Goal: Task Accomplishment & Management: Manage account settings

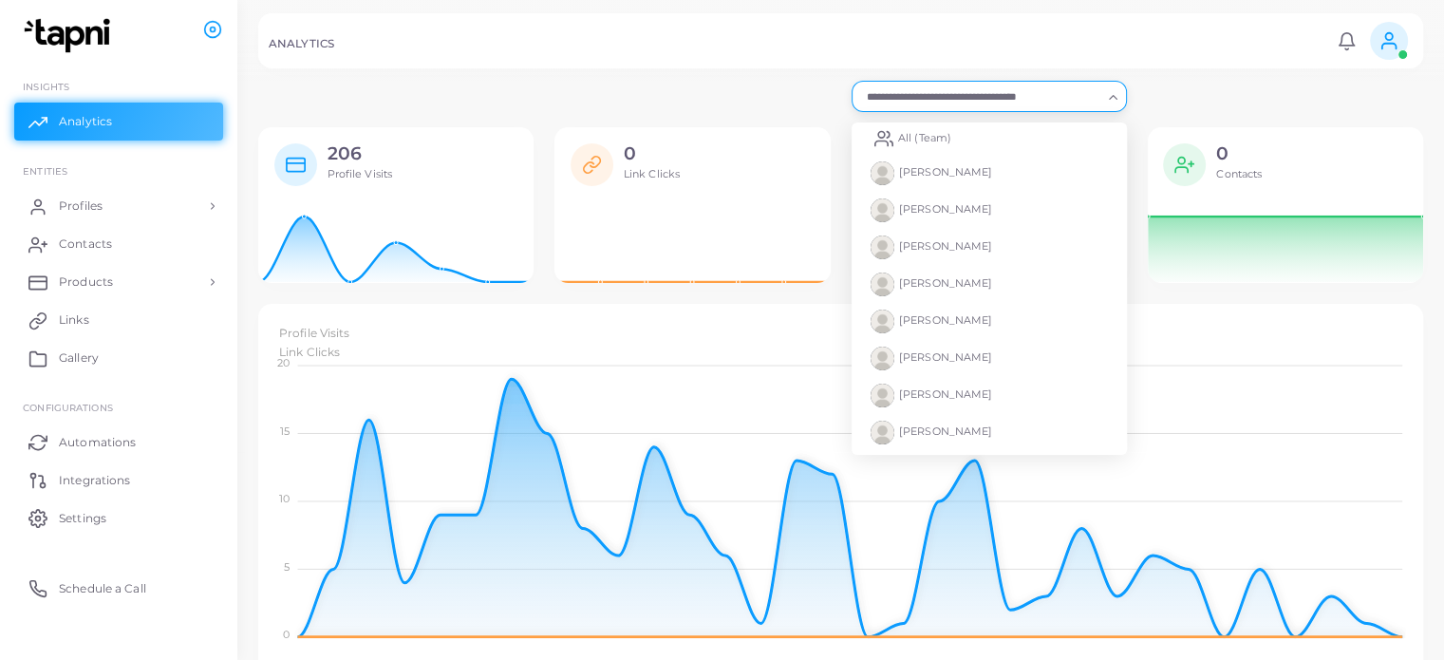
click at [1105, 84] on div "Loading..." at bounding box center [1114, 95] width 23 height 25
click at [1003, 145] on li "All (Team)" at bounding box center [989, 139] width 275 height 32
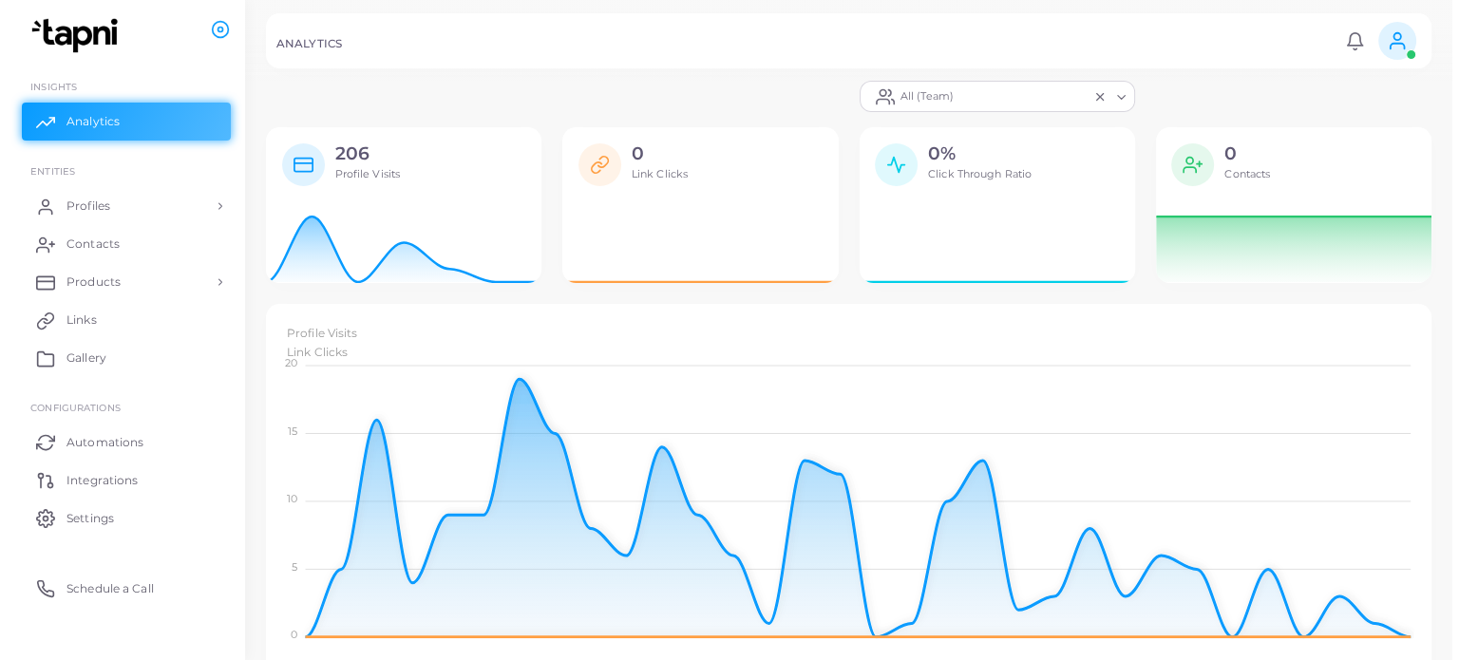
scroll to position [15, 15]
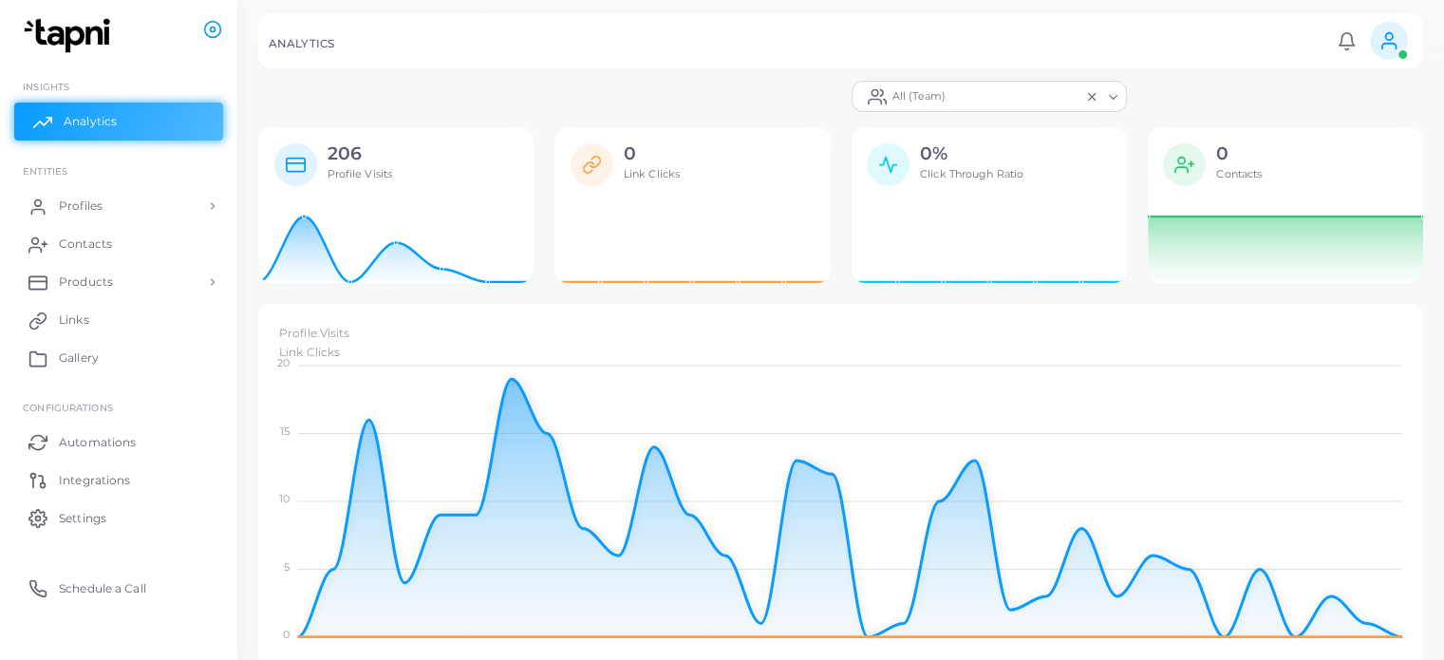
click at [87, 121] on span "Analytics" at bounding box center [90, 121] width 53 height 17
click at [152, 200] on link "Profiles" at bounding box center [118, 206] width 209 height 38
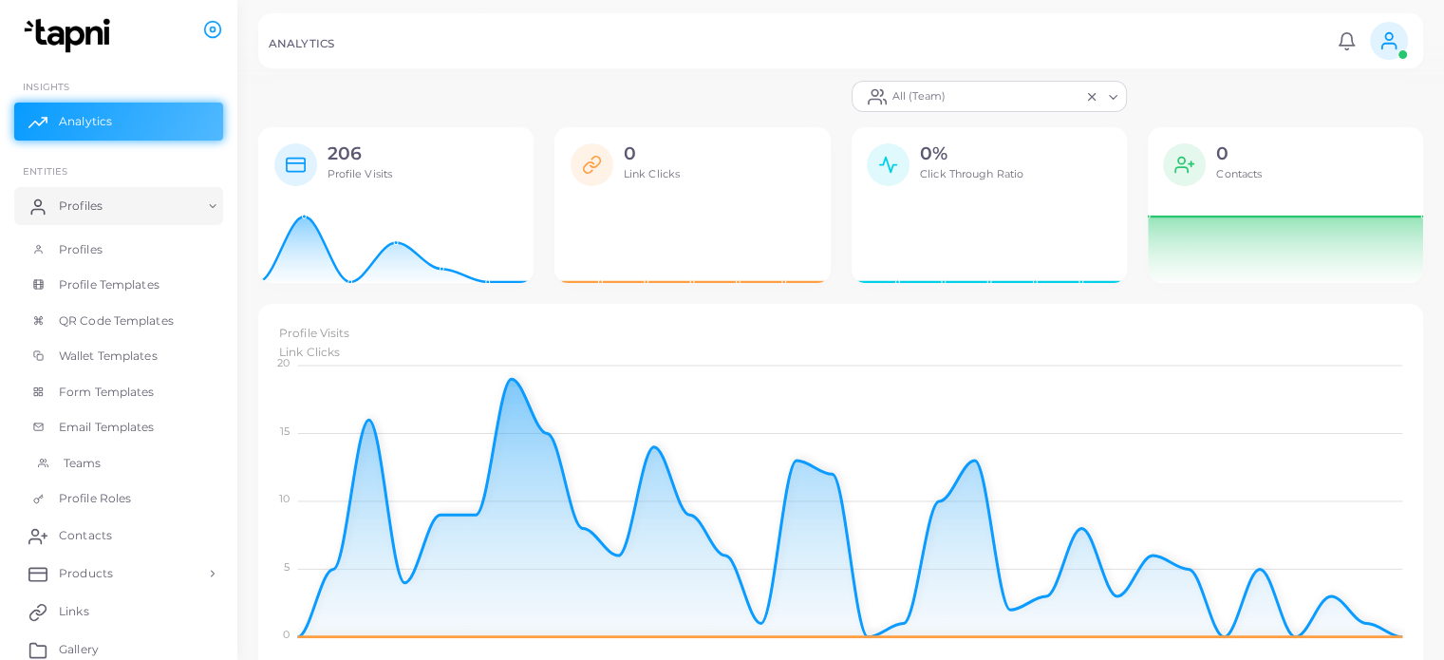
click at [95, 462] on span "Teams" at bounding box center [83, 463] width 38 height 17
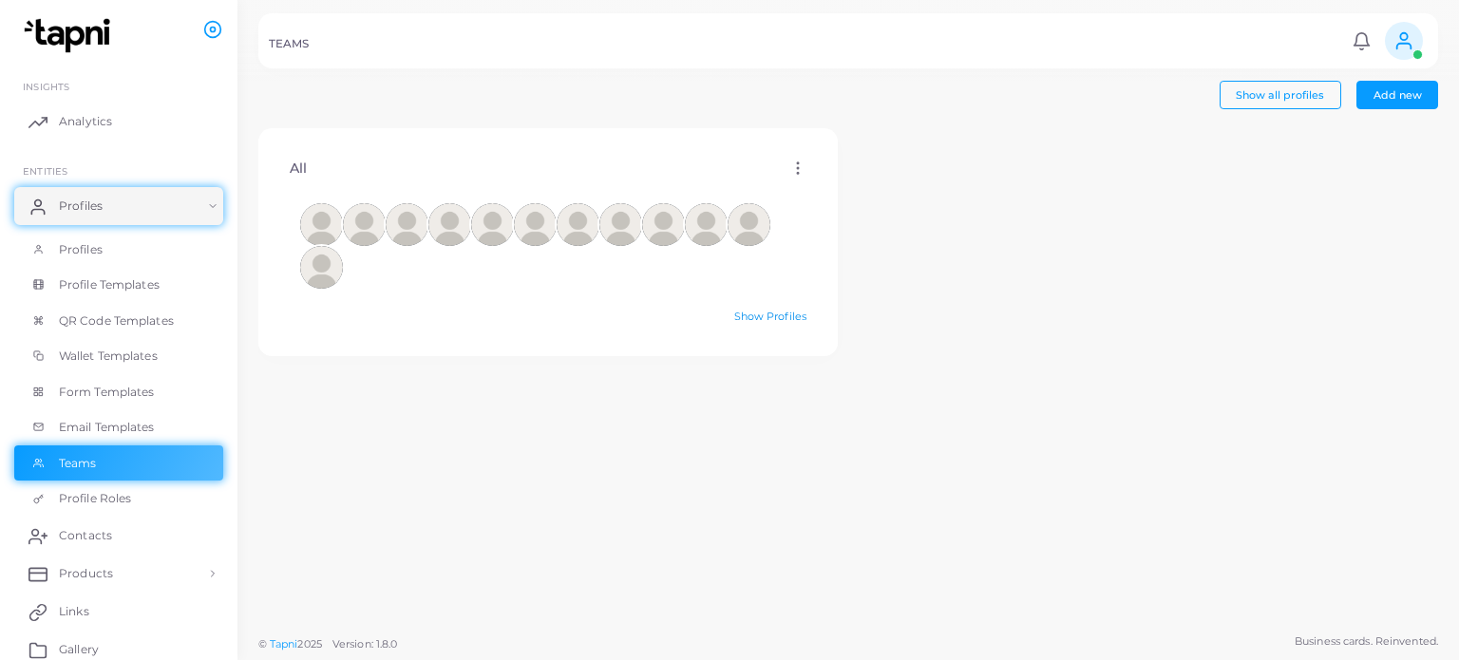
click at [766, 315] on link "Show Profiles" at bounding box center [770, 316] width 72 height 13
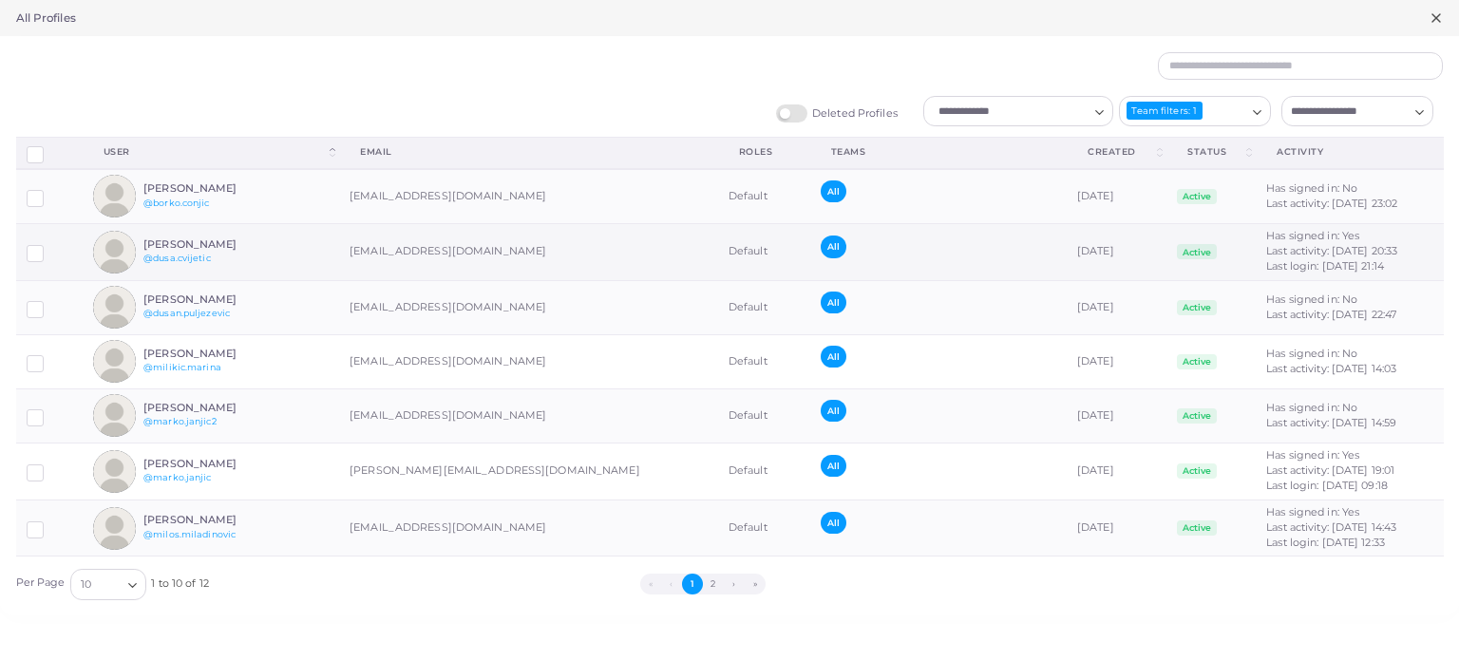
click at [49, 246] on label at bounding box center [49, 246] width 0 height 0
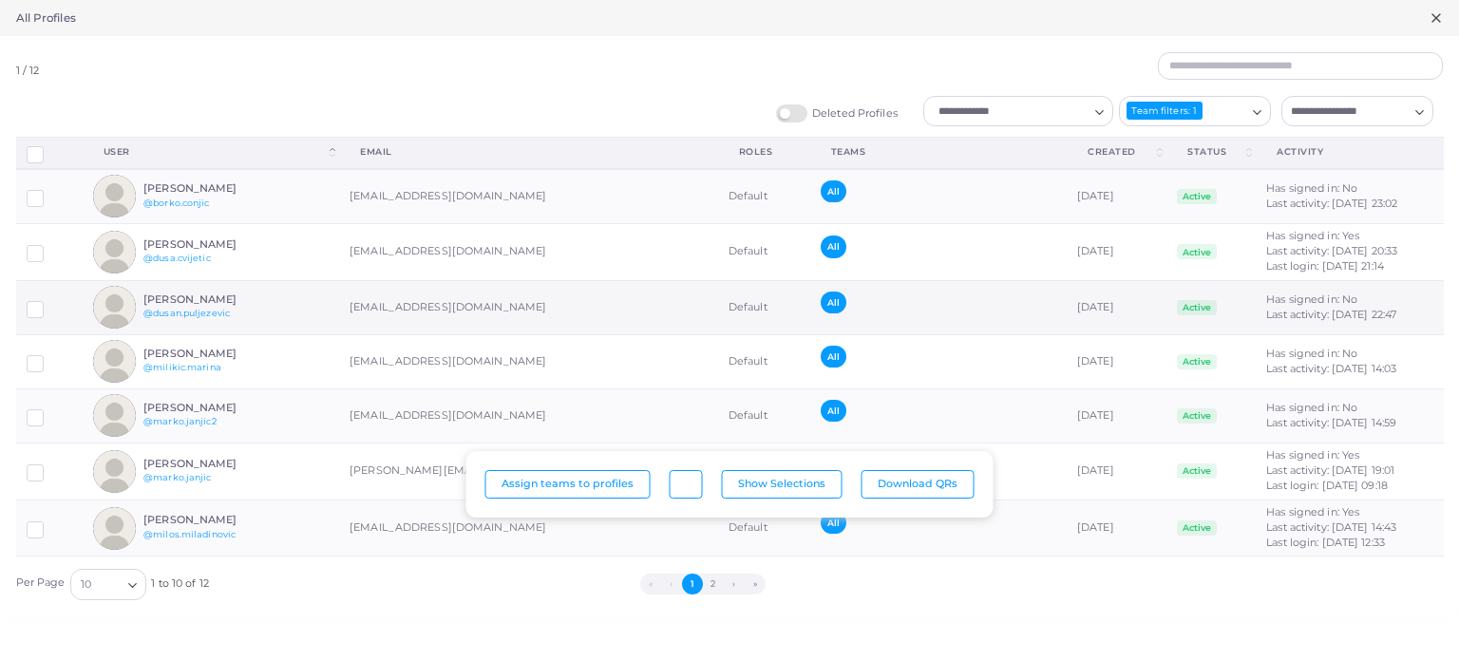
click at [33, 318] on td at bounding box center [49, 307] width 66 height 54
click at [49, 302] on label at bounding box center [49, 302] width 0 height 0
click at [49, 522] on label at bounding box center [49, 522] width 0 height 0
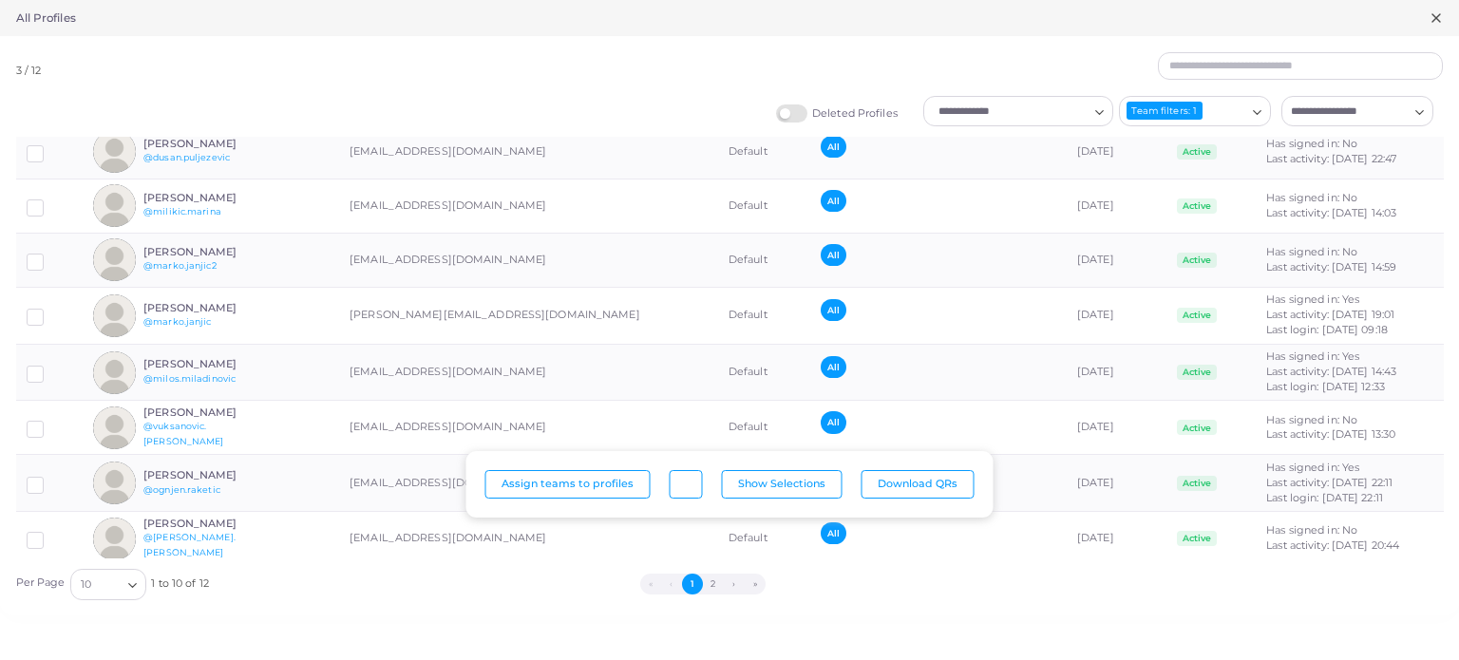
scroll to position [170, 0]
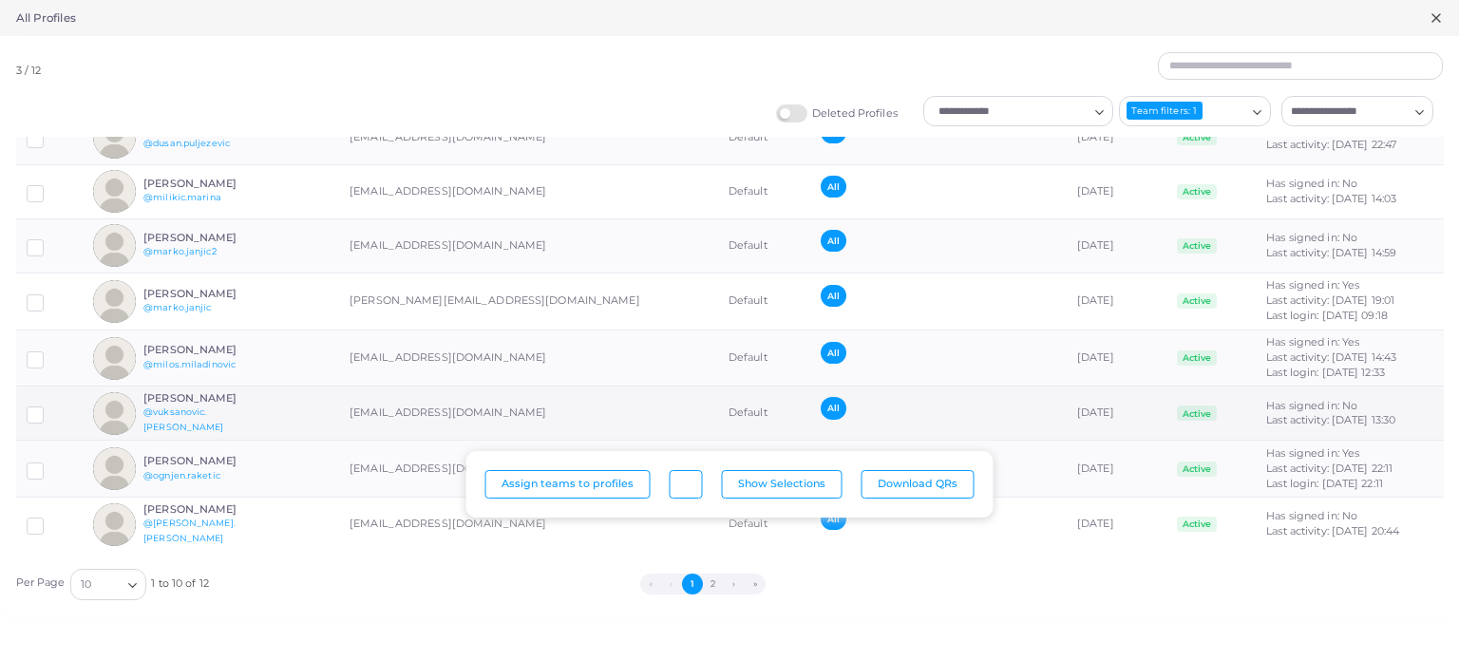
click at [49, 407] on label at bounding box center [49, 407] width 0 height 0
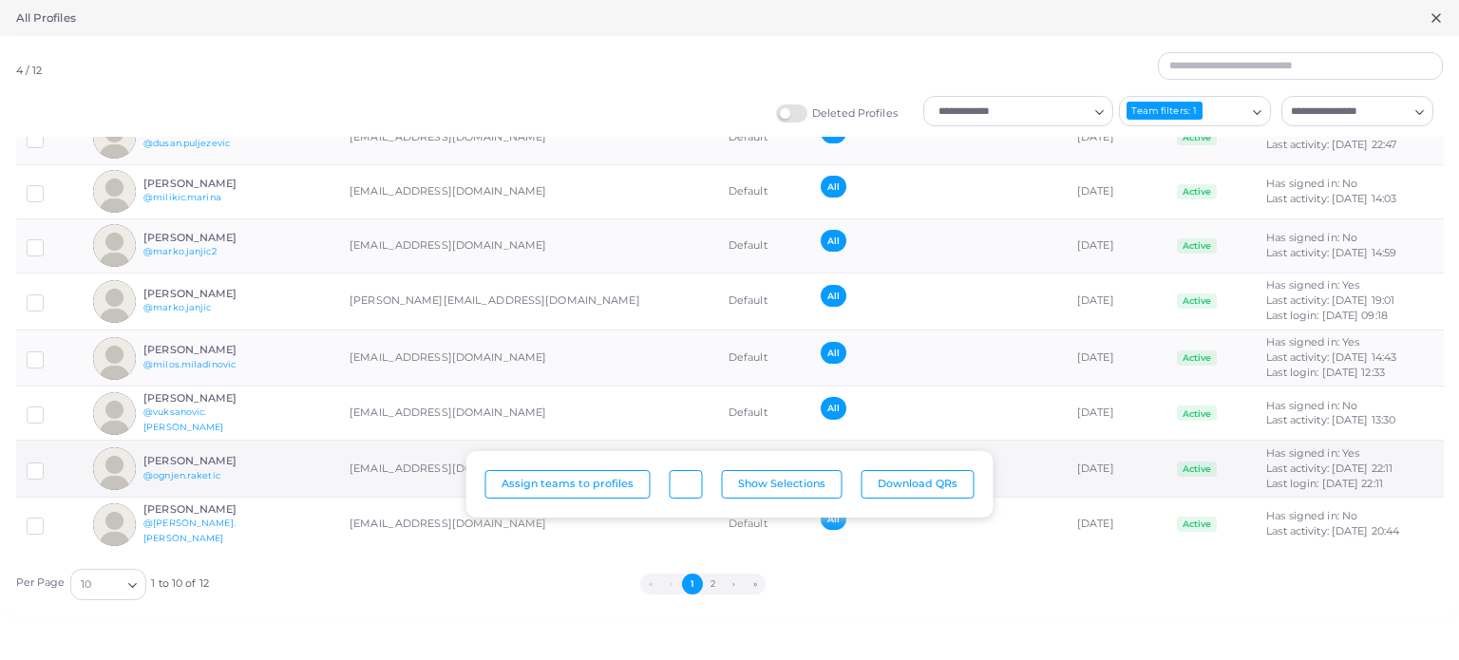
click at [49, 463] on label at bounding box center [49, 463] width 0 height 0
click at [125, 587] on icon "Search for option" at bounding box center [132, 585] width 14 height 14
click at [133, 582] on icon "Search for option" at bounding box center [132, 585] width 14 height 14
click at [798, 120] on label "Deleted Profiles" at bounding box center [837, 113] width 122 height 18
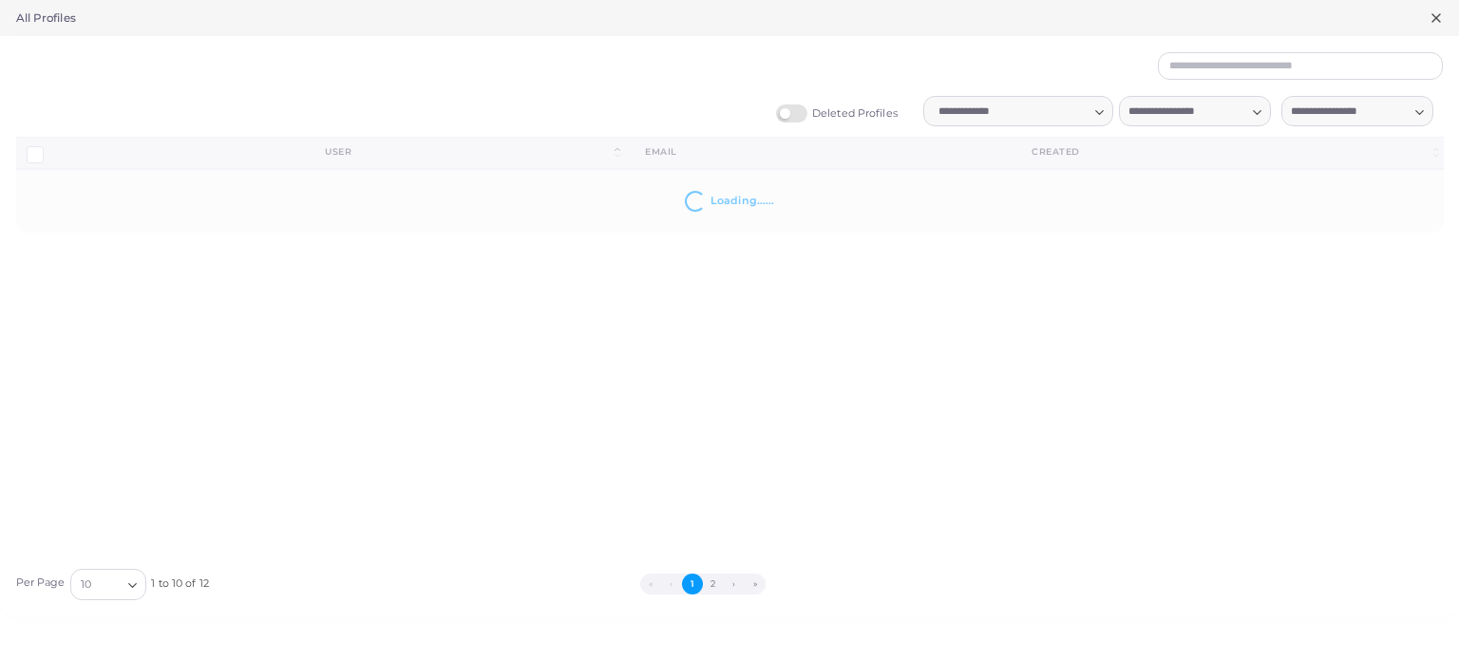
scroll to position [0, 0]
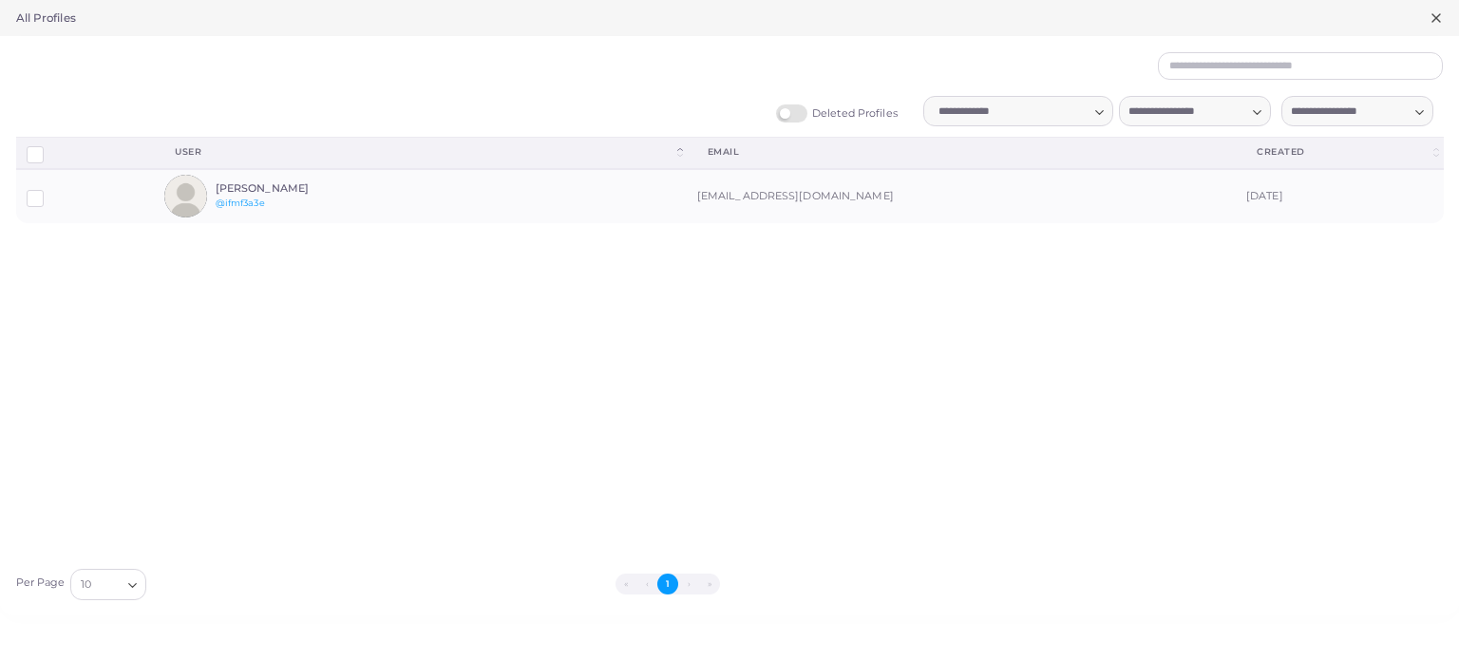
click at [798, 120] on label "Deleted Profiles" at bounding box center [837, 113] width 122 height 18
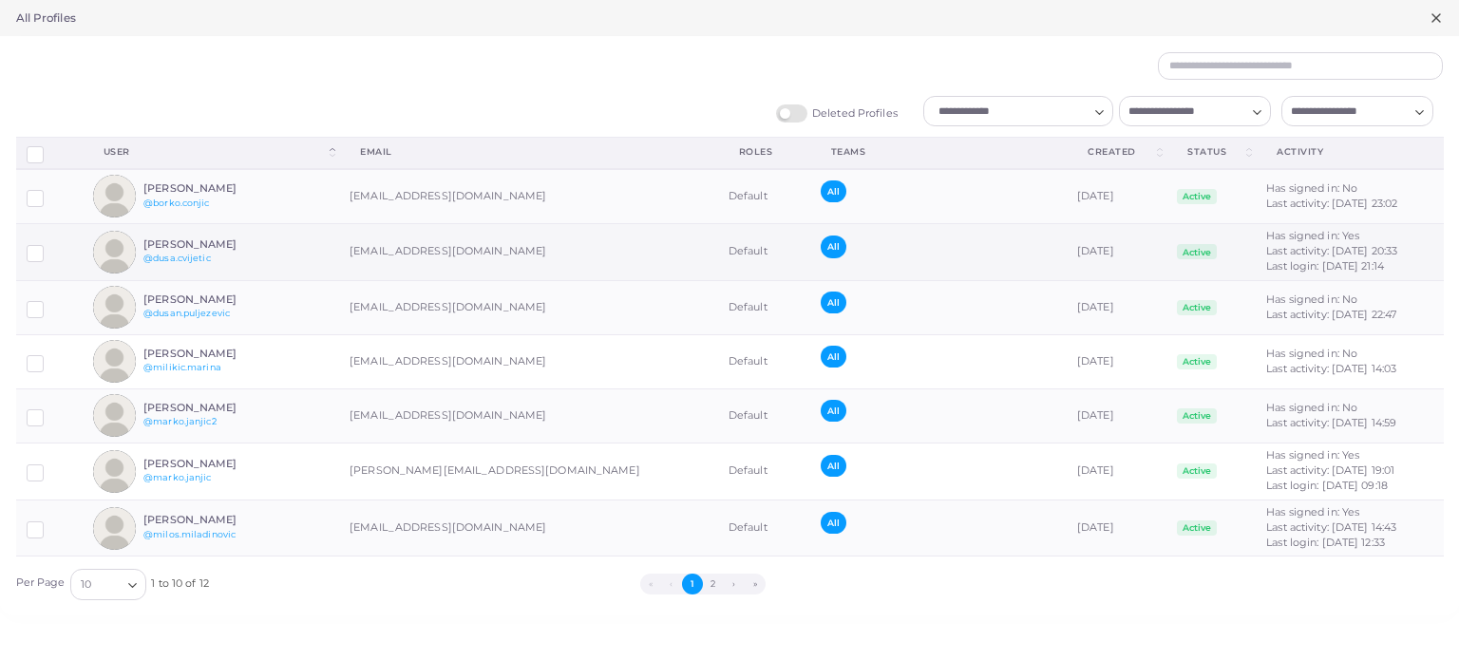
click at [49, 246] on label at bounding box center [49, 246] width 0 height 0
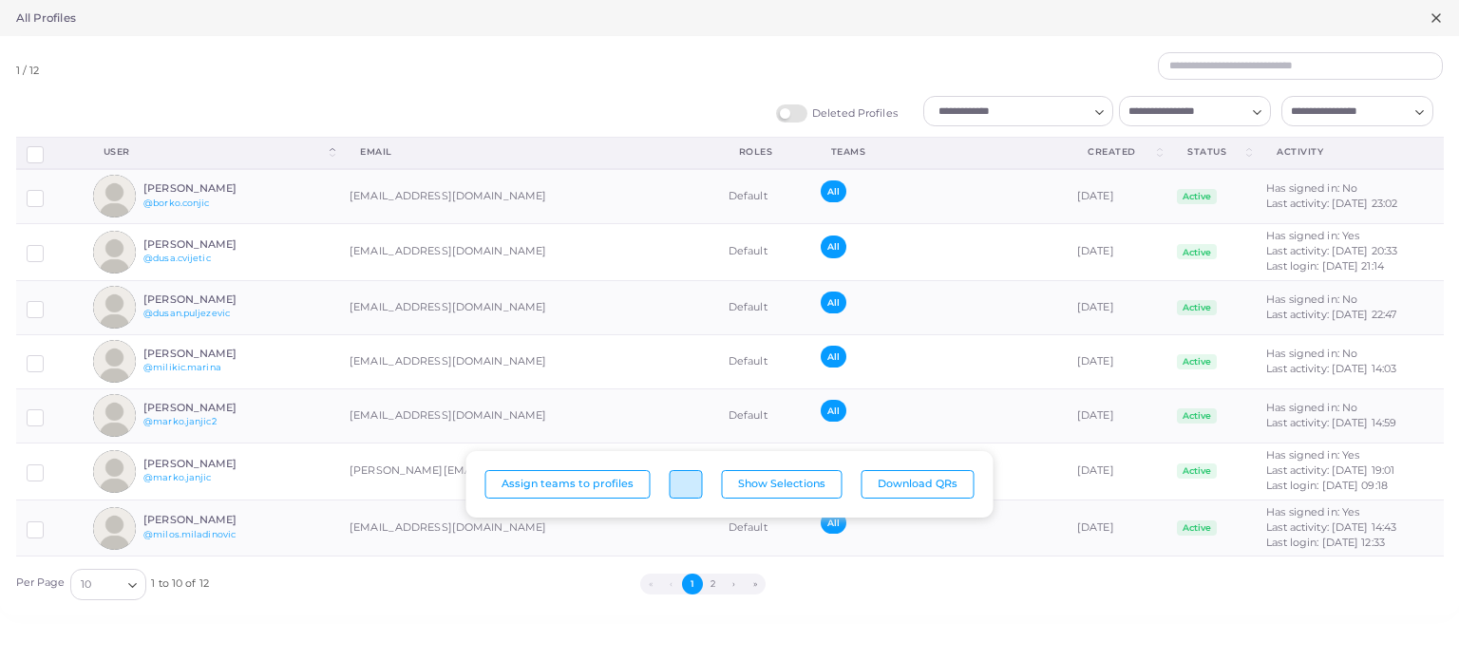
click at [692, 490] on button "button" at bounding box center [686, 484] width 33 height 28
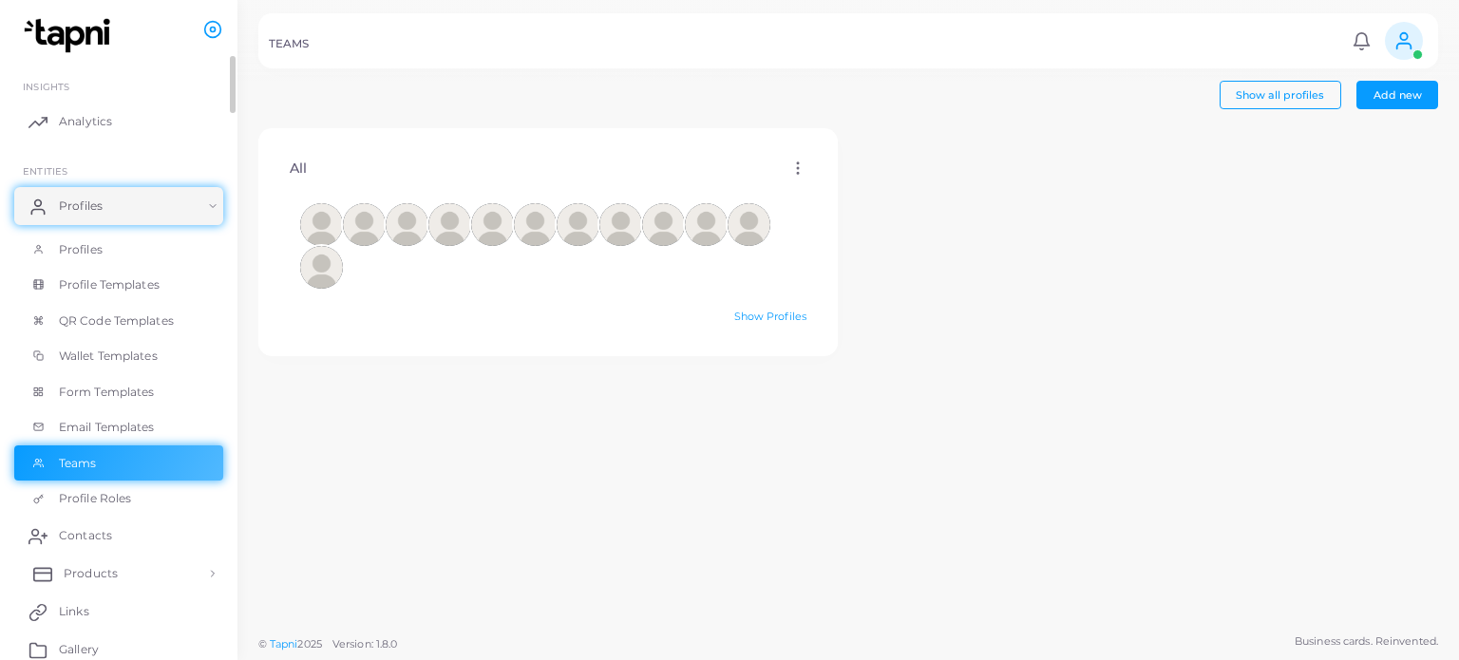
click at [164, 569] on link "Products" at bounding box center [118, 574] width 209 height 38
click at [104, 614] on span "Products" at bounding box center [91, 617] width 54 height 17
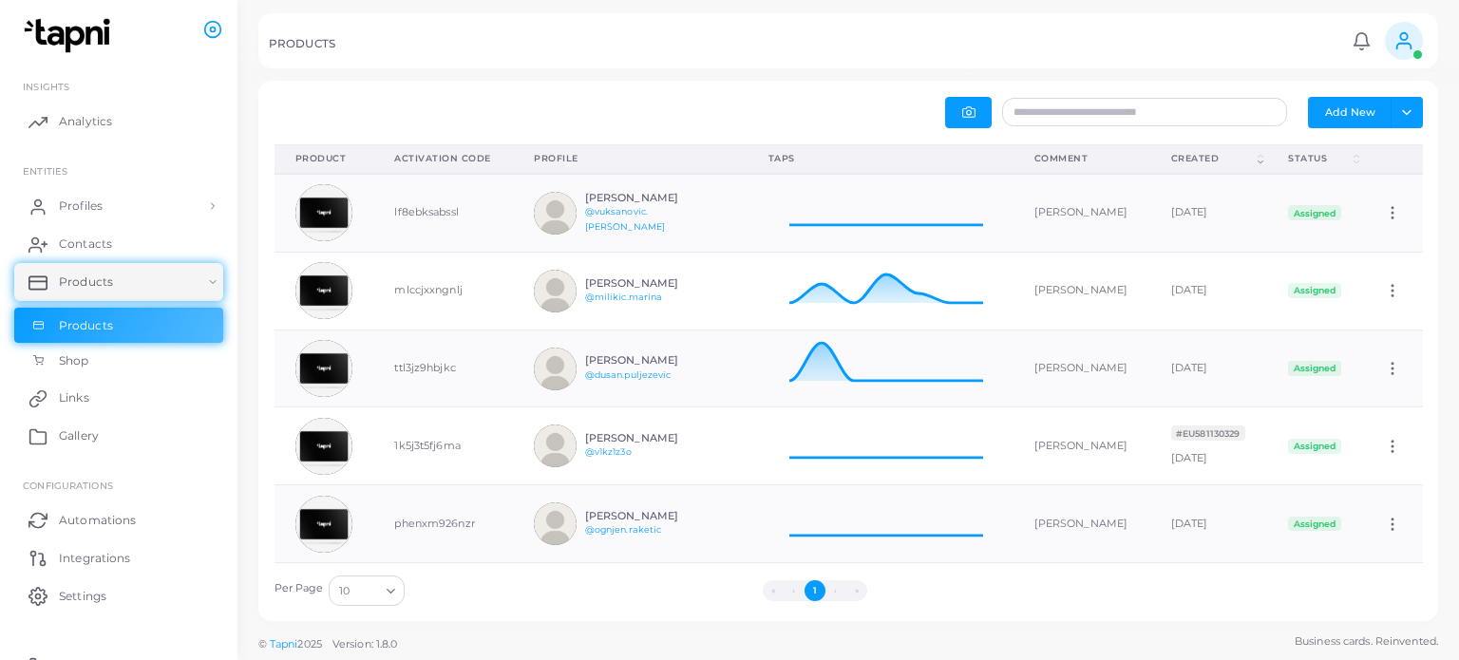
scroll to position [62, 251]
click at [1339, 213] on span "Assigned" at bounding box center [1314, 212] width 53 height 15
click at [326, 217] on img at bounding box center [323, 212] width 57 height 57
click at [423, 222] on td "lf8ebksabssl" at bounding box center [443, 213] width 140 height 78
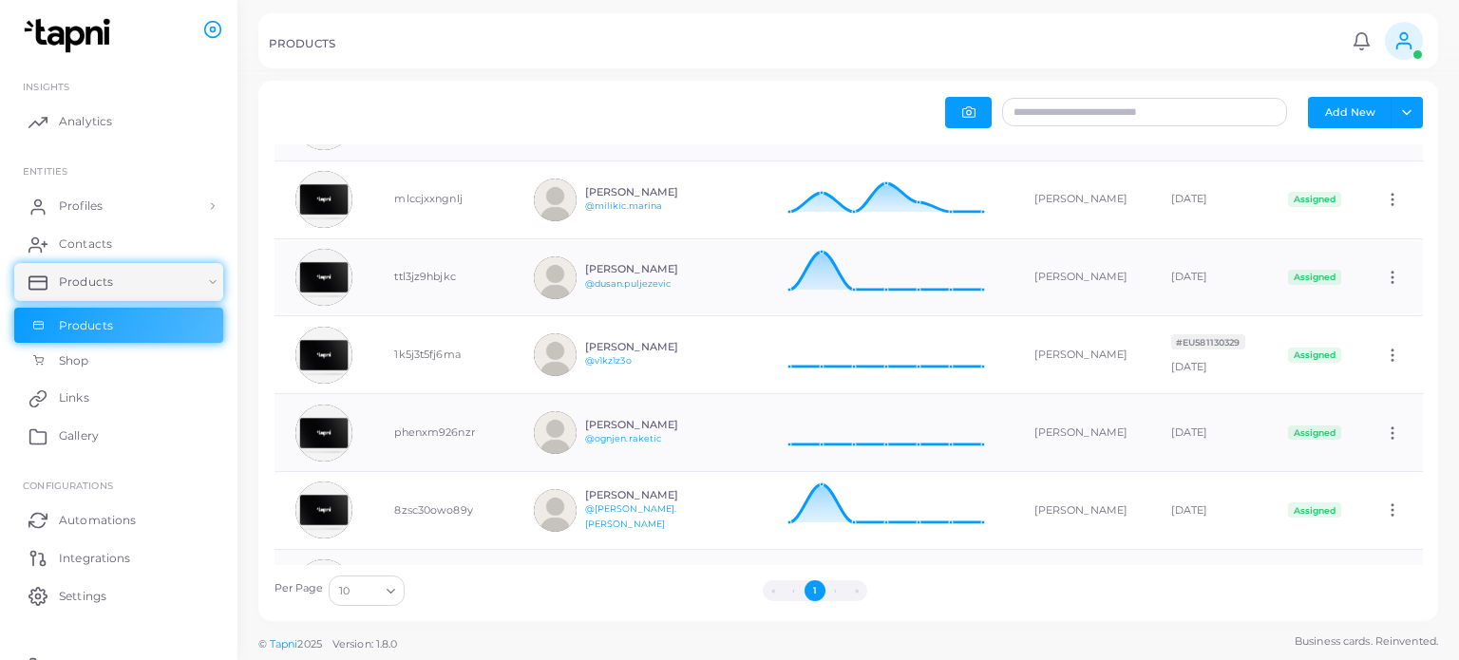
scroll to position [0, 0]
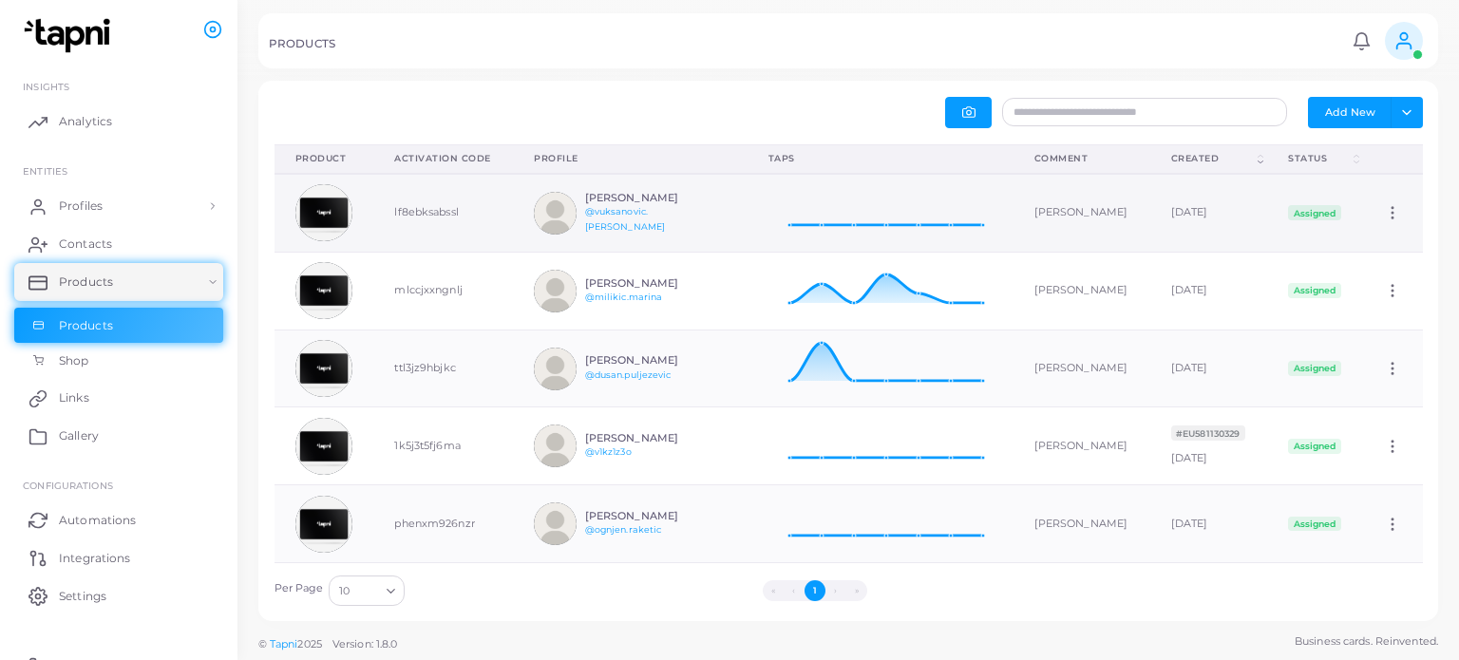
click at [1268, 206] on td "October 16th, 2024" at bounding box center [1209, 213] width 118 height 78
click at [179, 280] on link "Products" at bounding box center [118, 282] width 209 height 38
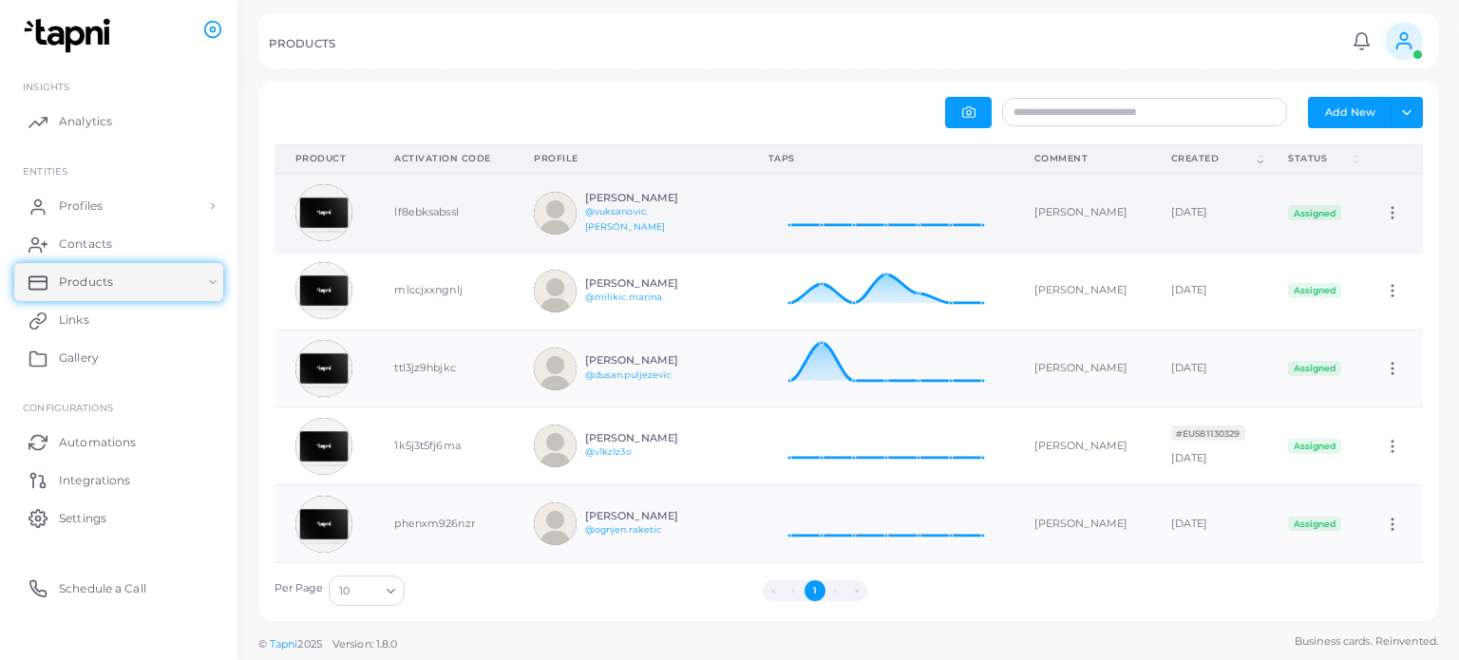
click at [448, 239] on td "lf8ebksabssl" at bounding box center [443, 213] width 140 height 78
click at [148, 192] on link "Profiles" at bounding box center [118, 206] width 209 height 38
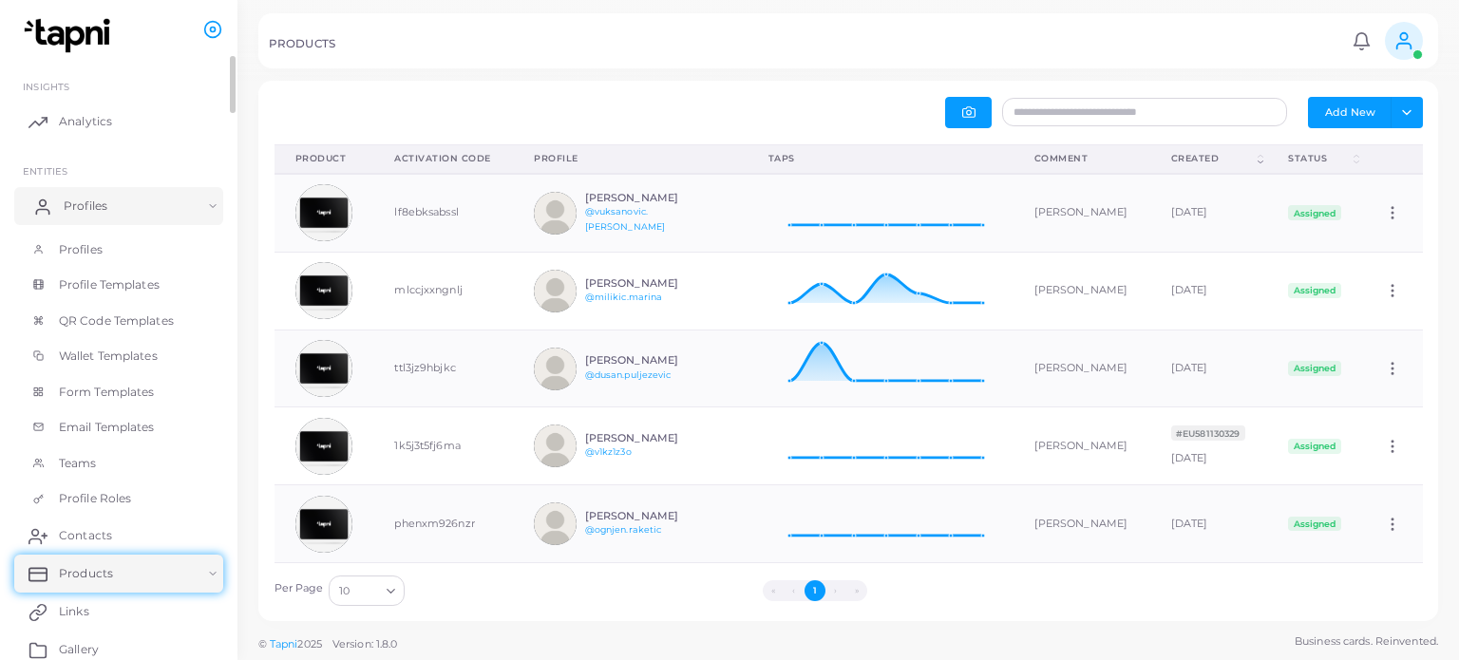
click at [125, 218] on link "Profiles" at bounding box center [118, 206] width 209 height 38
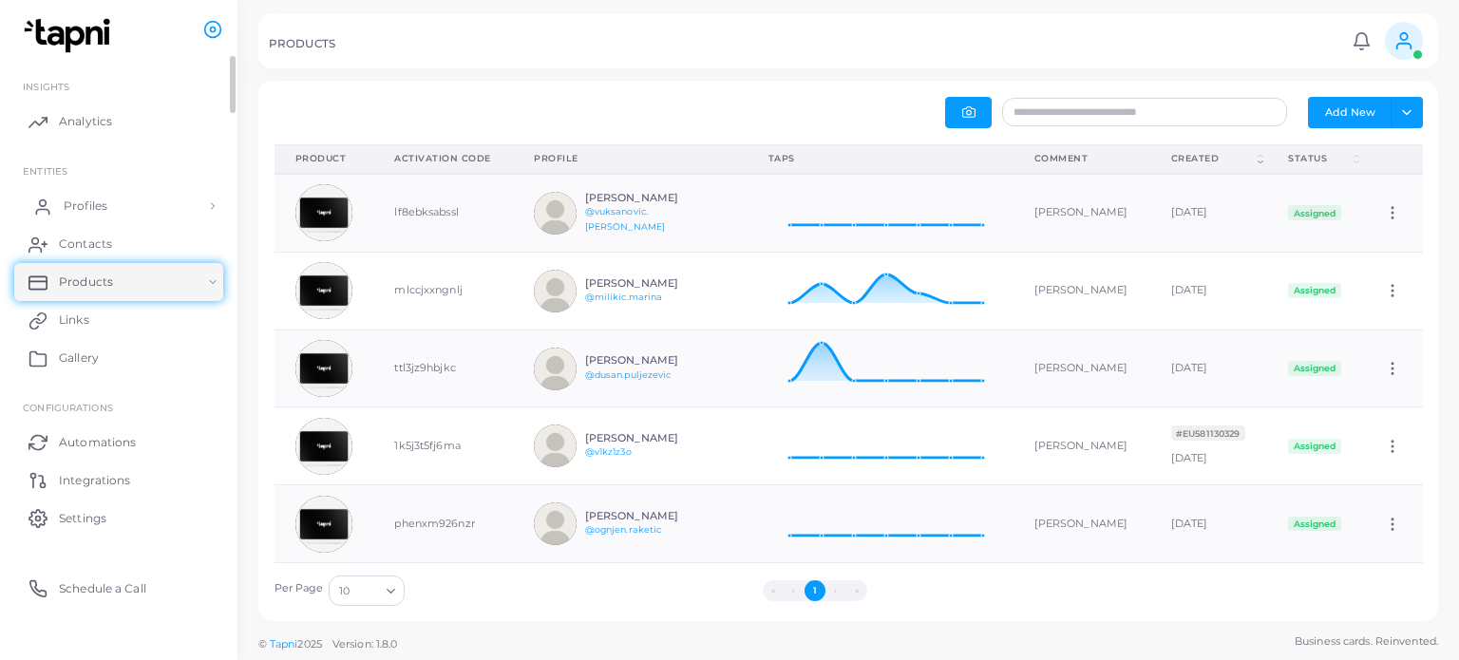
click at [125, 218] on link "Profiles" at bounding box center [118, 206] width 209 height 38
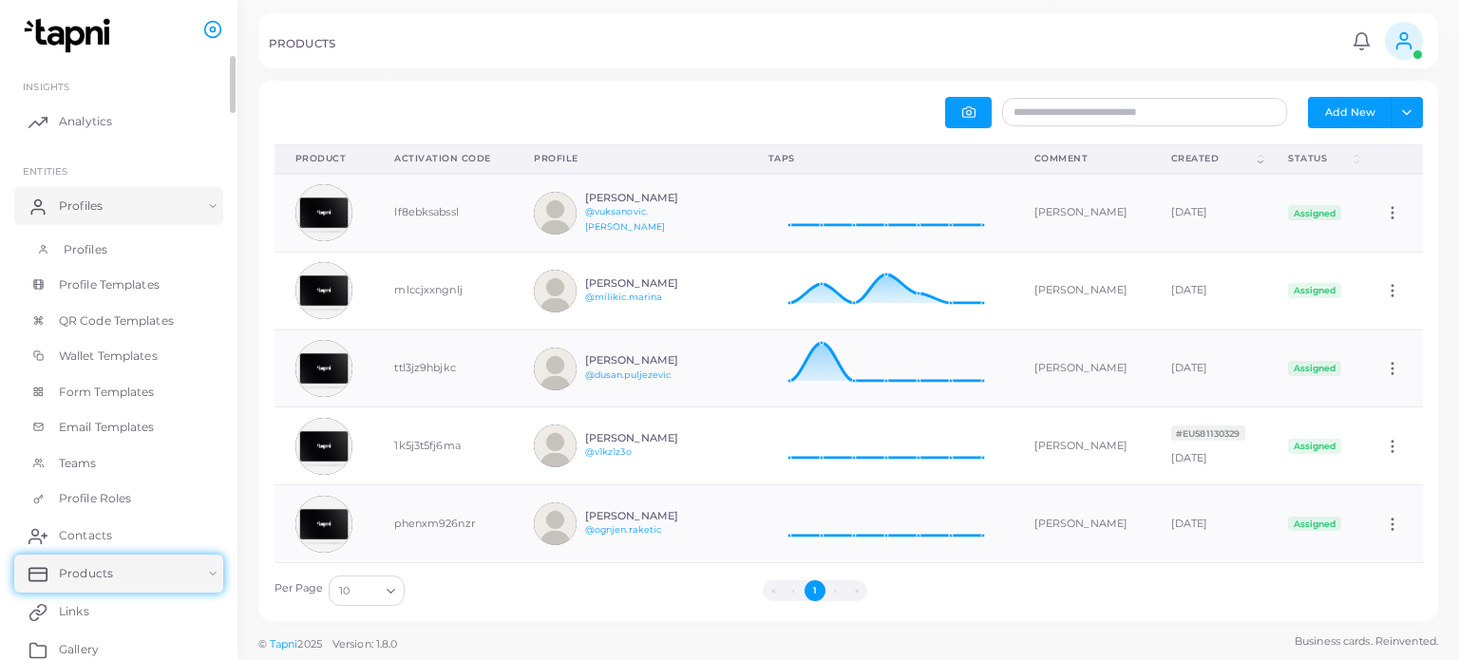
click at [61, 254] on link "Profiles" at bounding box center [118, 250] width 209 height 36
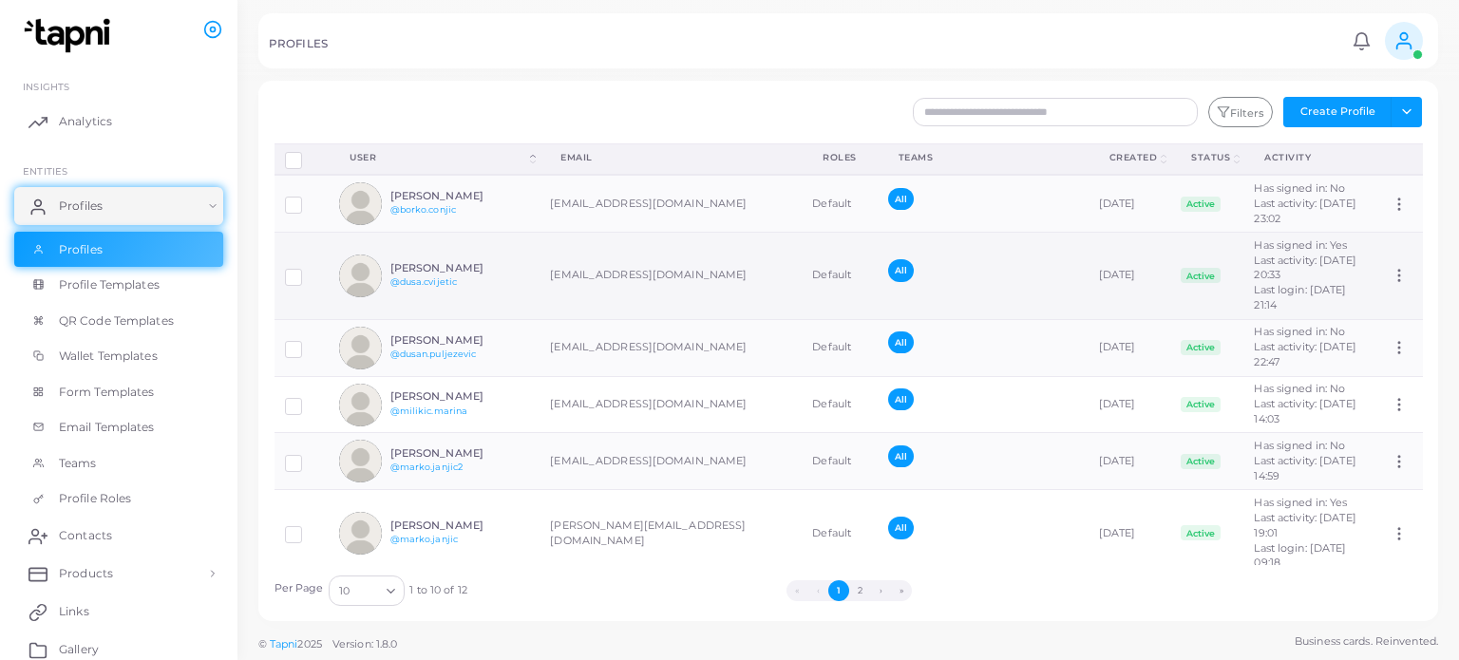
click at [302, 283] on div at bounding box center [302, 275] width 34 height 15
click at [308, 270] on label at bounding box center [308, 270] width 0 height 0
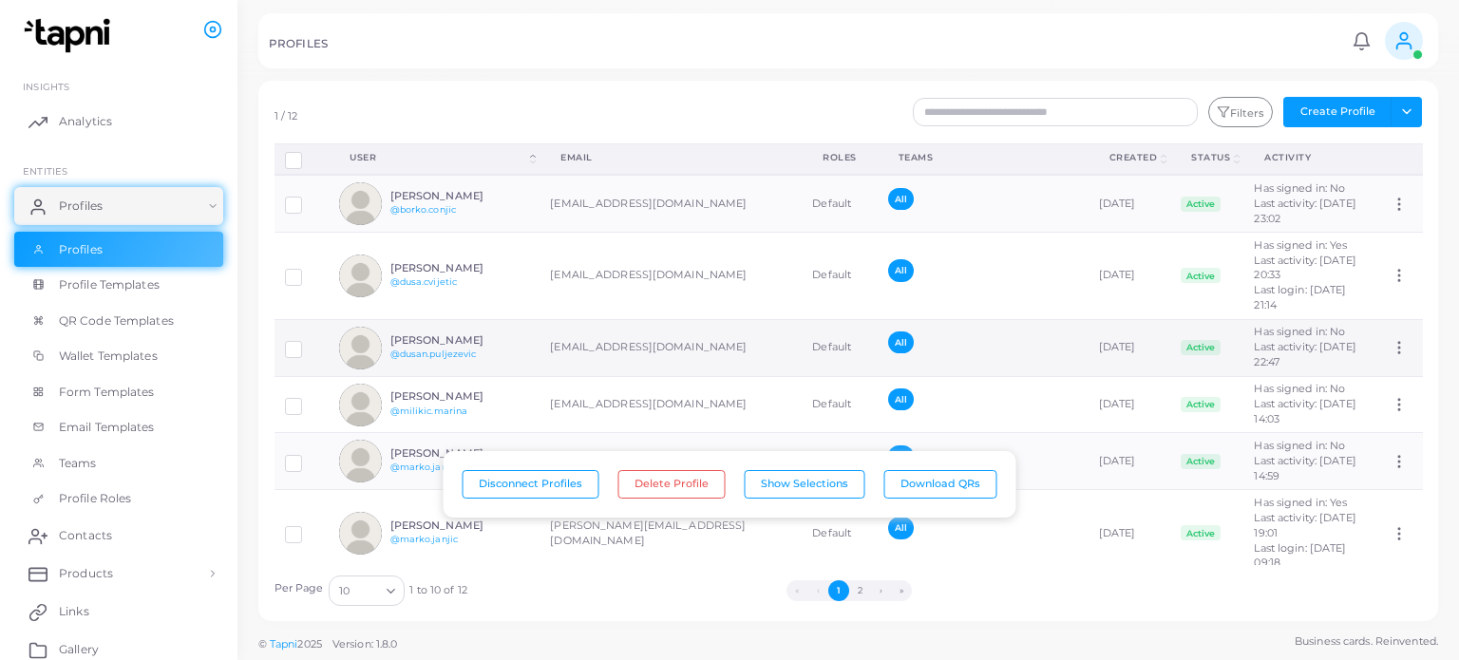
click at [290, 372] on td at bounding box center [301, 347] width 55 height 57
click at [308, 342] on label at bounding box center [308, 342] width 0 height 0
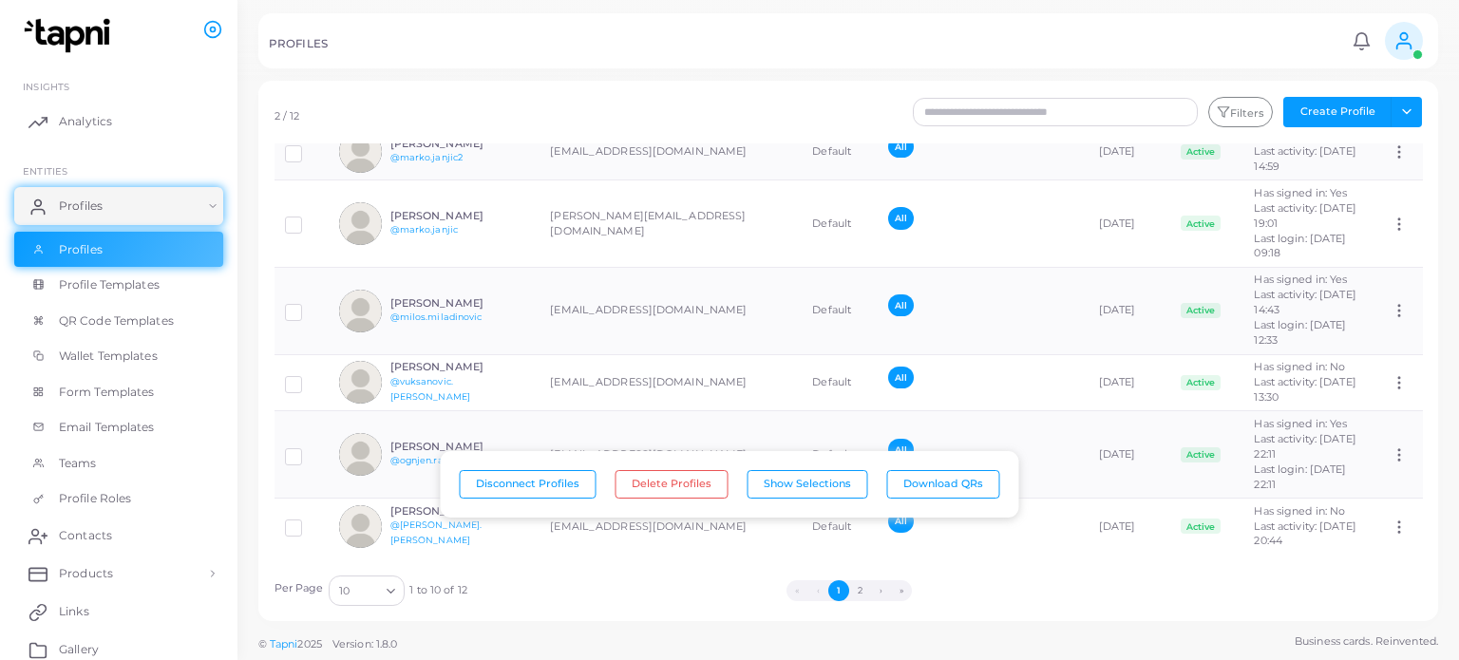
scroll to position [364, 0]
click at [308, 305] on label at bounding box center [308, 305] width 0 height 0
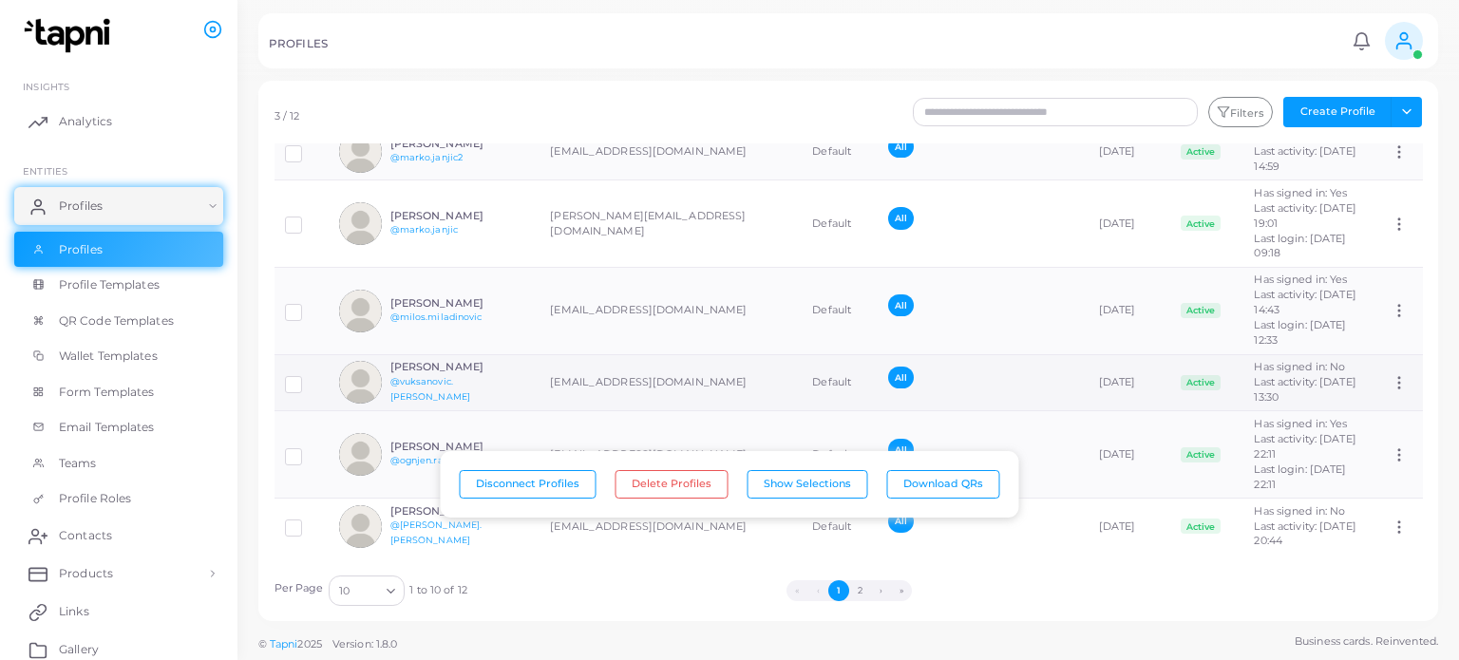
click at [308, 377] on label at bounding box center [308, 377] width 0 height 0
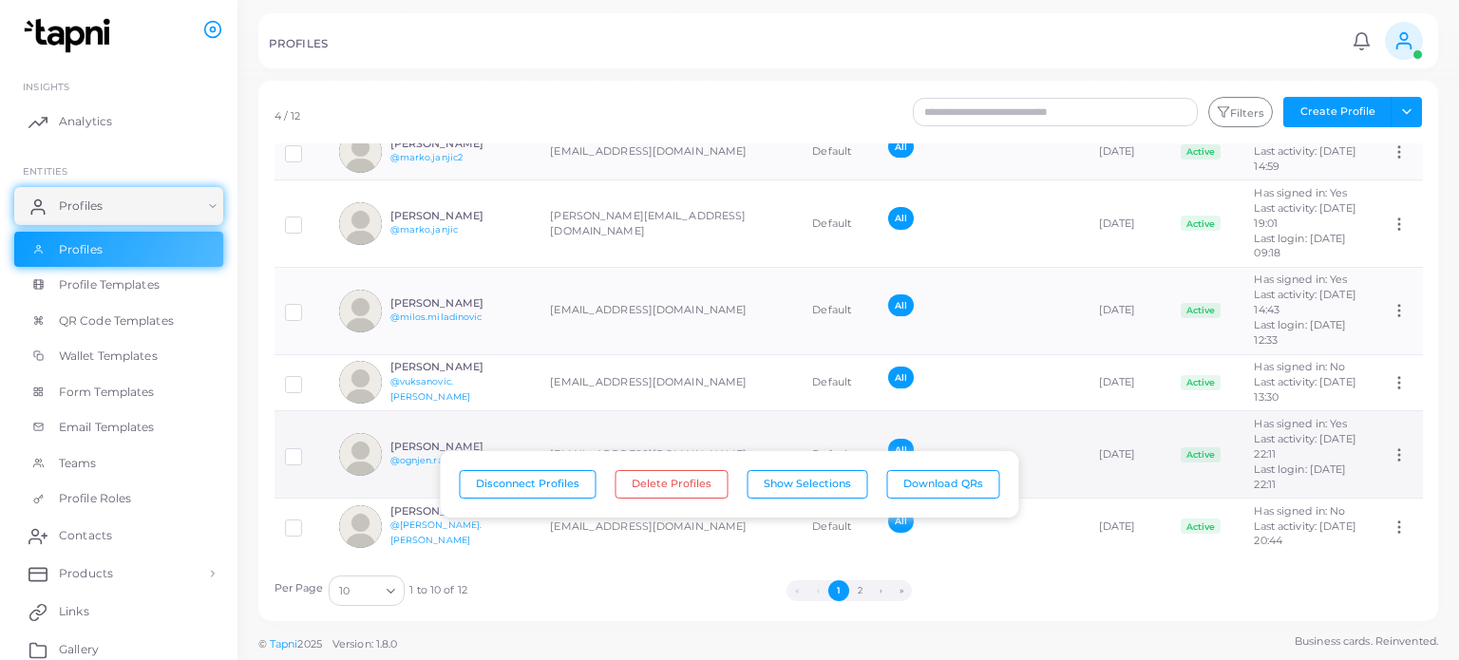
click at [308, 449] on label at bounding box center [308, 449] width 0 height 0
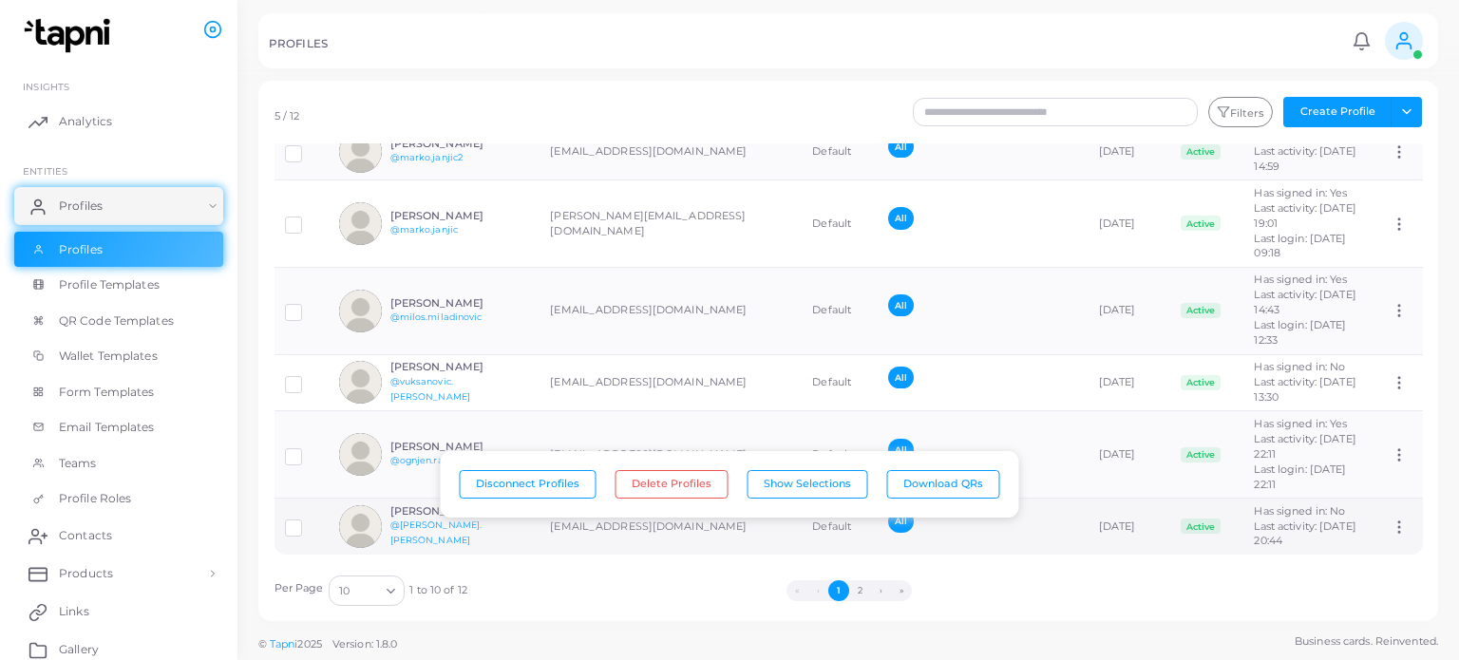
click at [308, 521] on label at bounding box center [308, 521] width 0 height 0
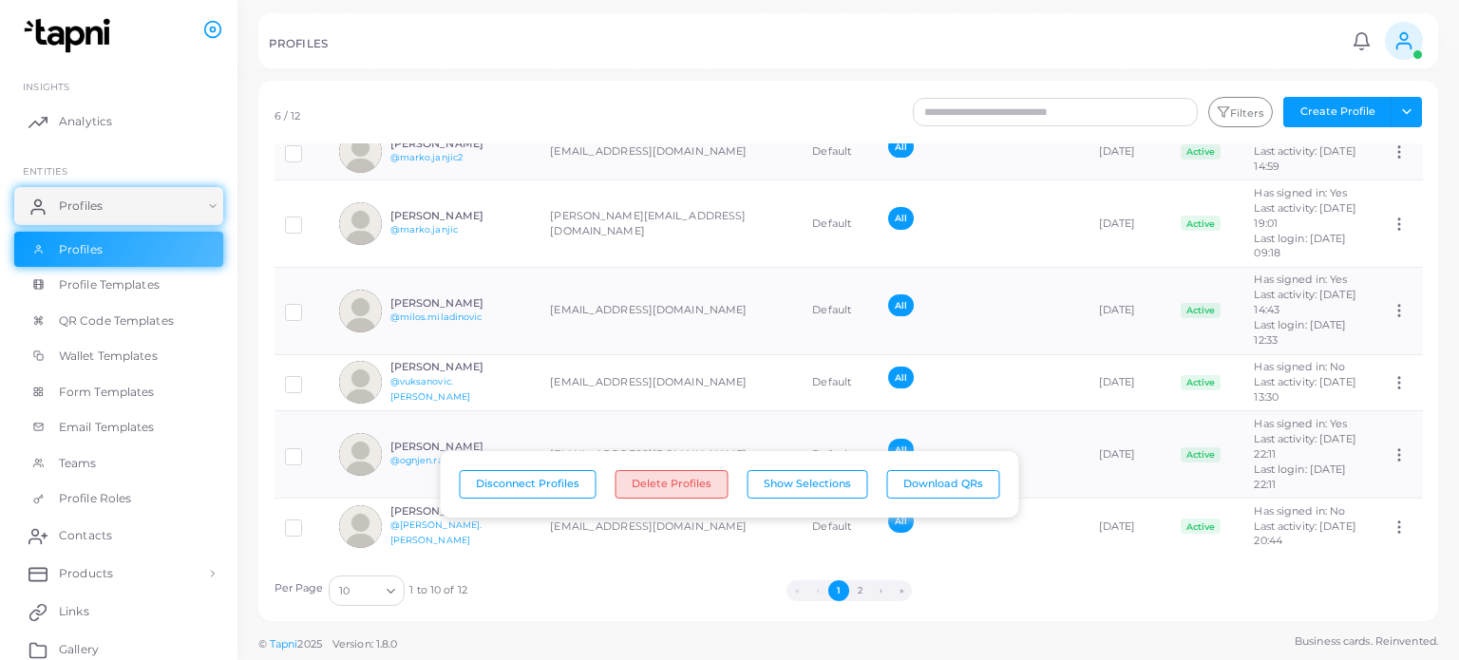
click at [657, 490] on button "Delete Profiles" at bounding box center [671, 484] width 113 height 28
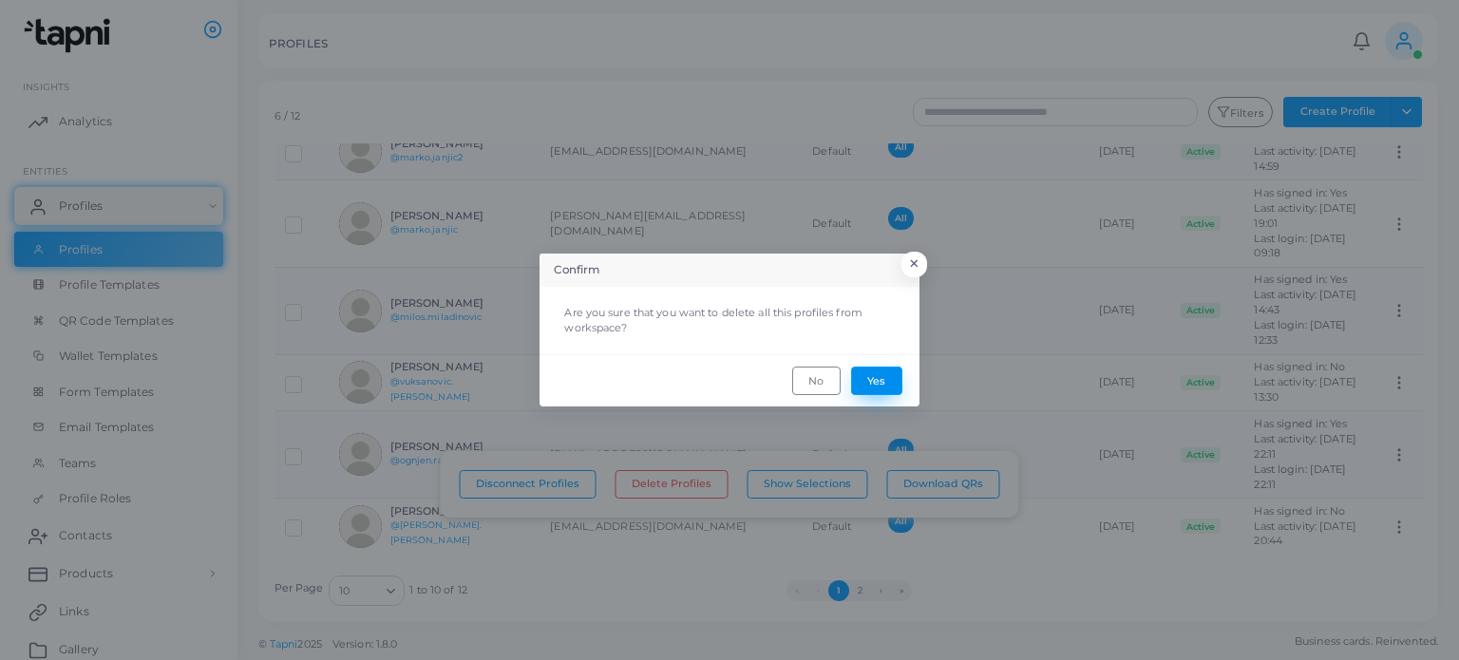
click at [877, 382] on button "Yes" at bounding box center [876, 381] width 51 height 28
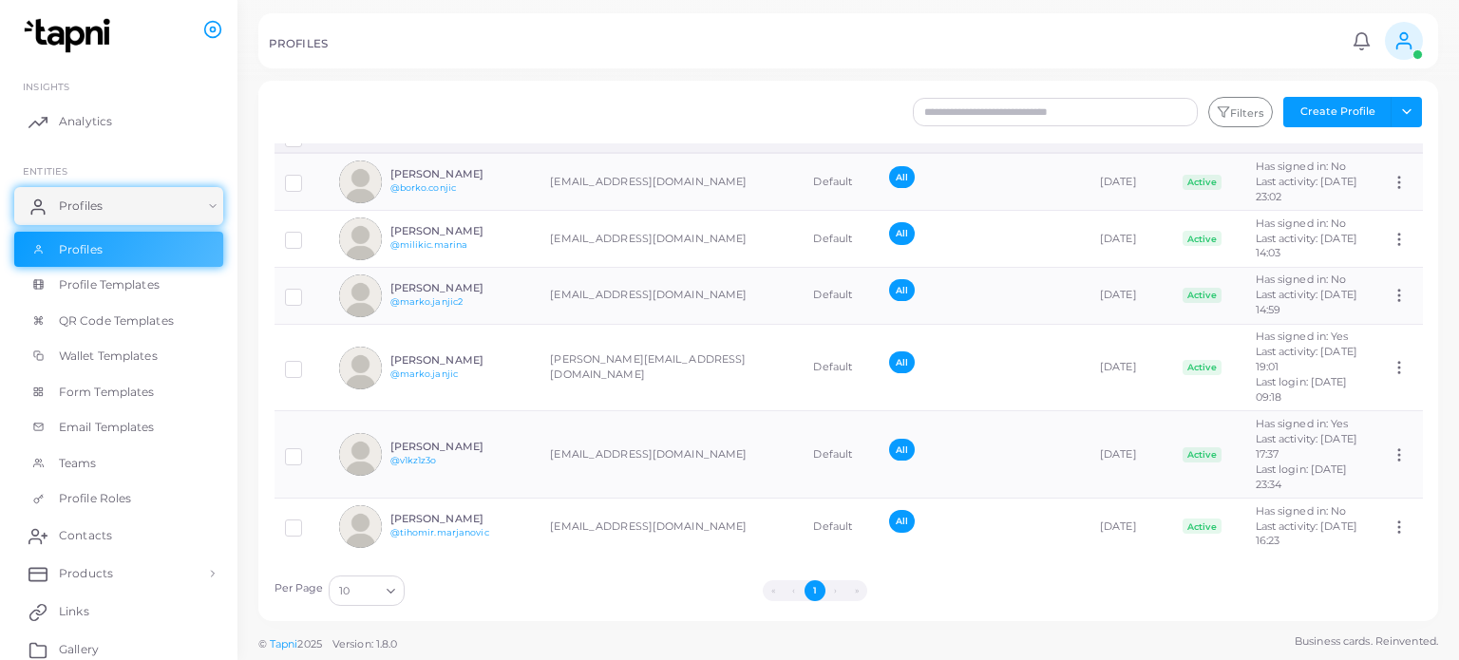
scroll to position [233, 0]
click at [308, 449] on label at bounding box center [308, 449] width 0 height 0
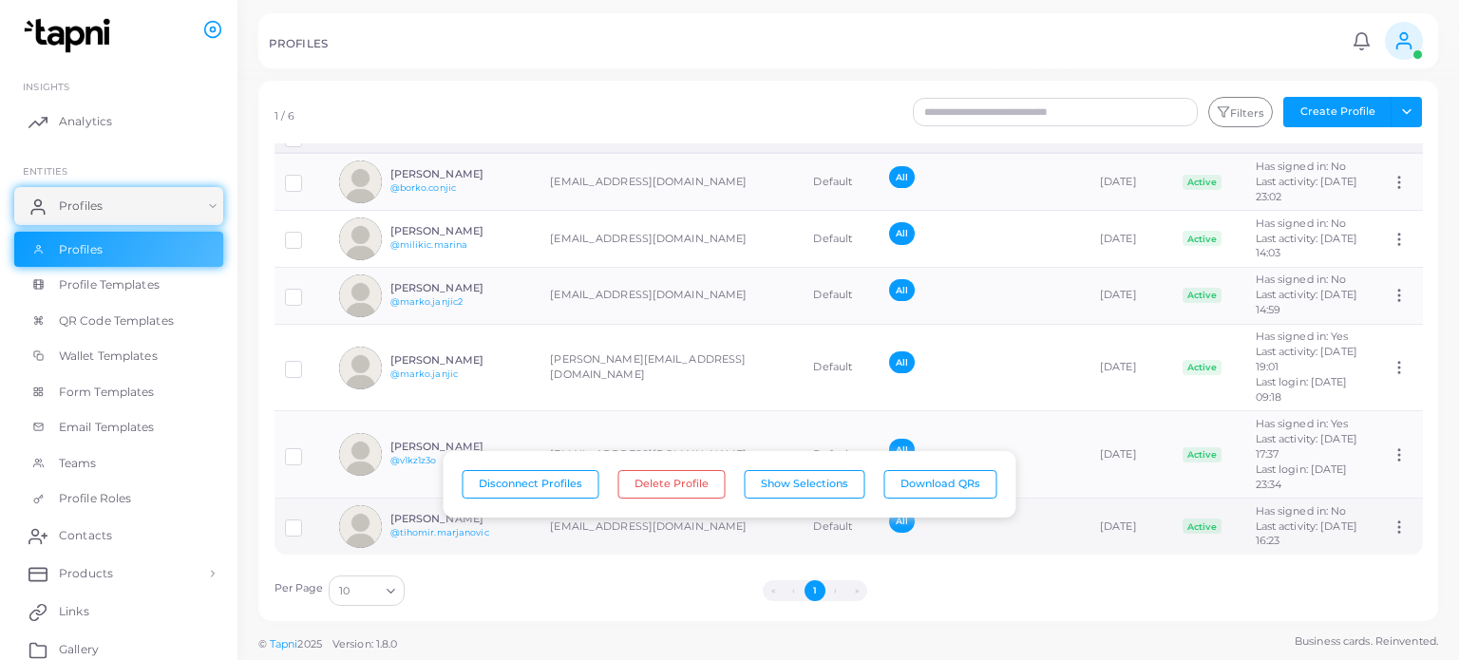
click at [308, 521] on label at bounding box center [308, 521] width 0 height 0
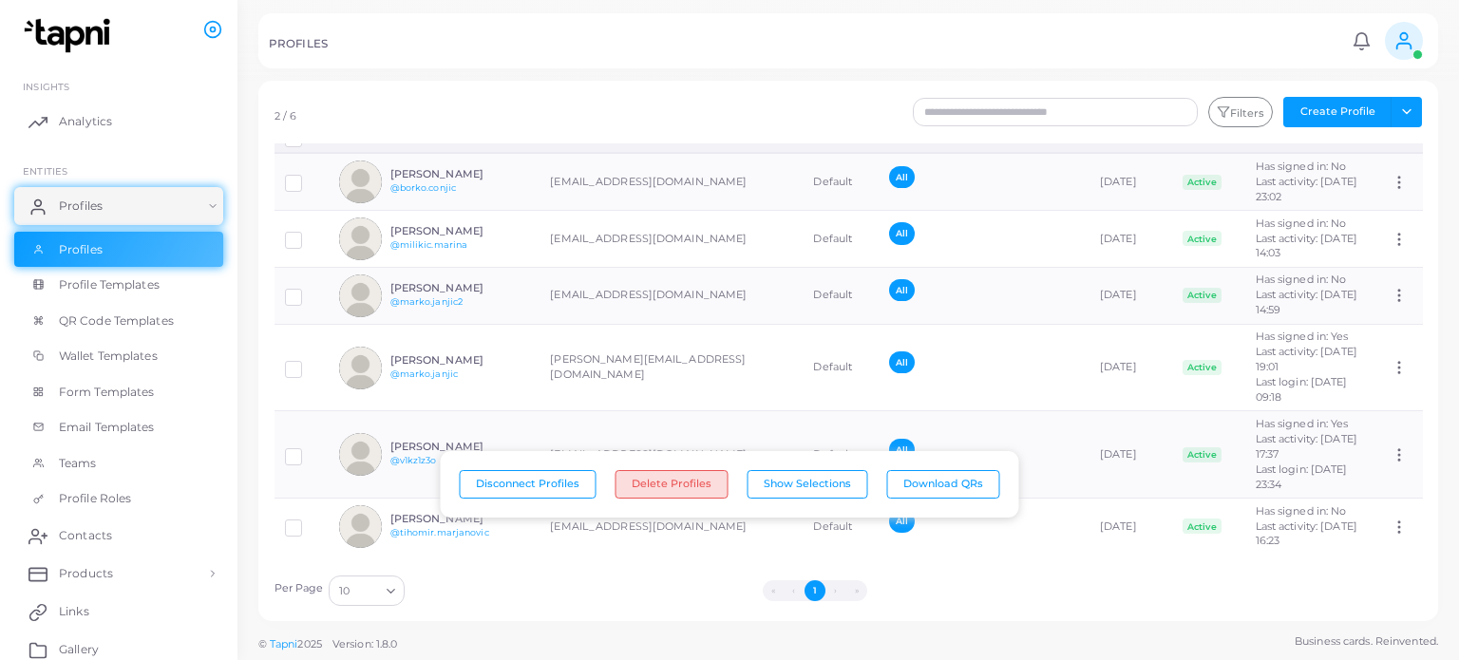
click at [676, 497] on button "Delete Profiles" at bounding box center [671, 484] width 113 height 28
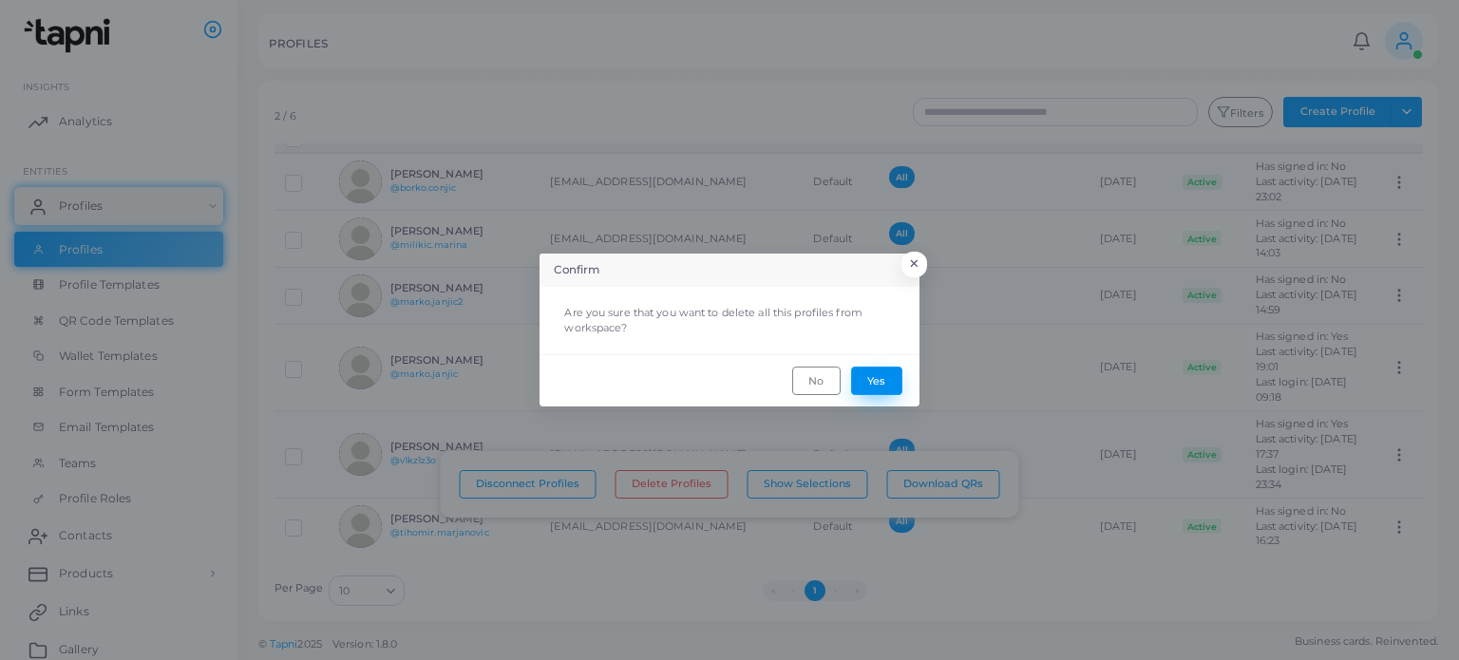
click at [891, 387] on button "Yes" at bounding box center [876, 381] width 51 height 28
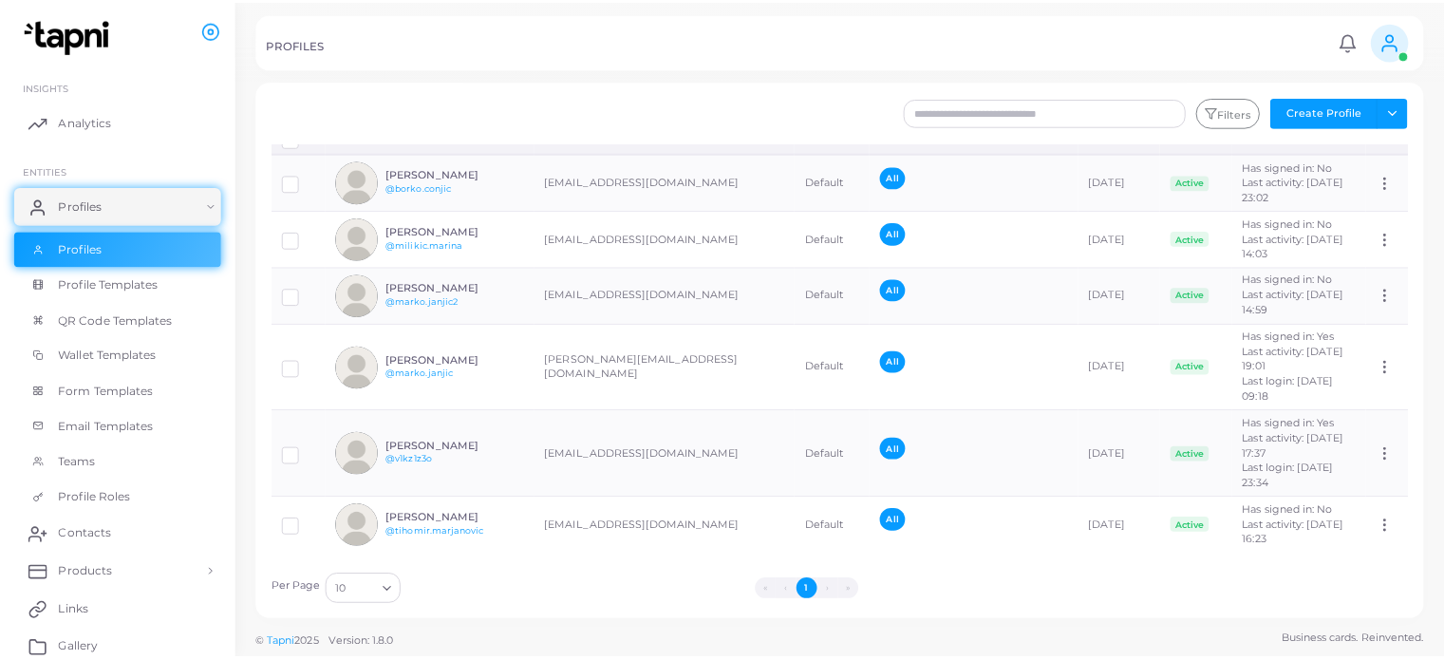
scroll to position [0, 0]
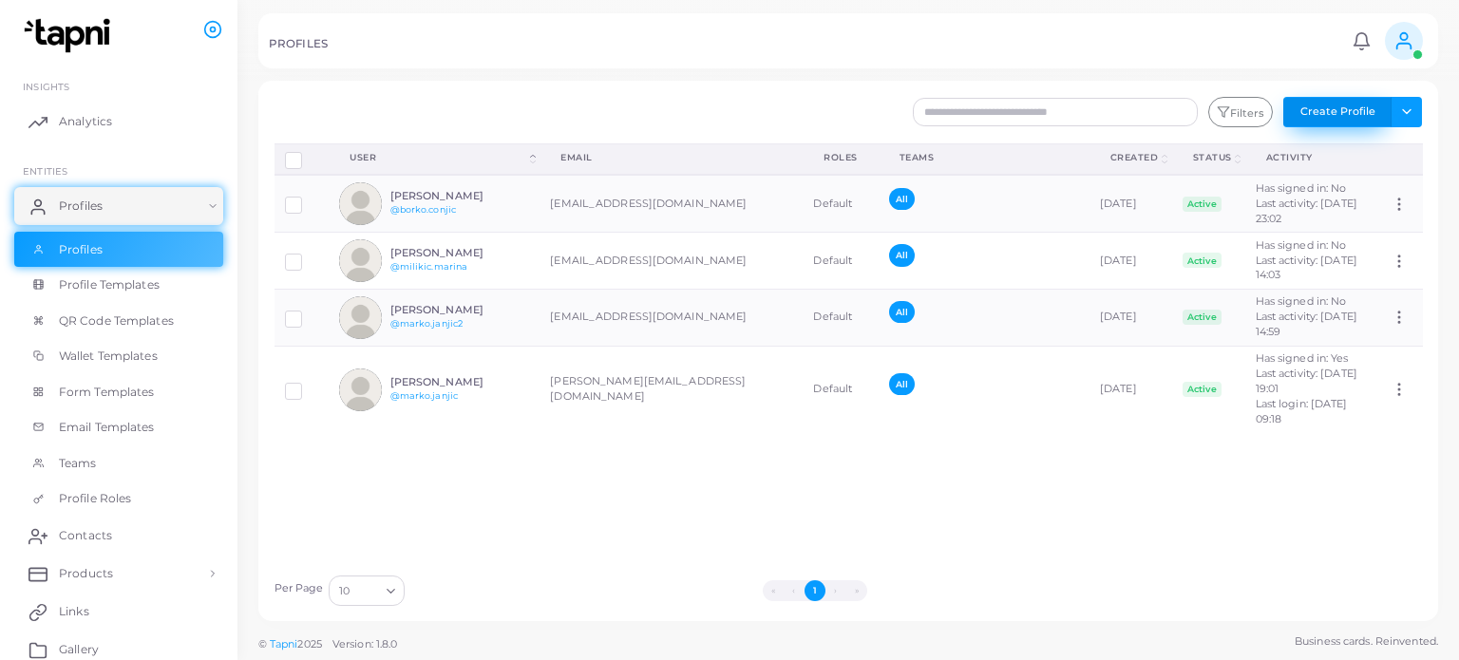
click at [1366, 100] on button "Create Profile" at bounding box center [1337, 112] width 108 height 30
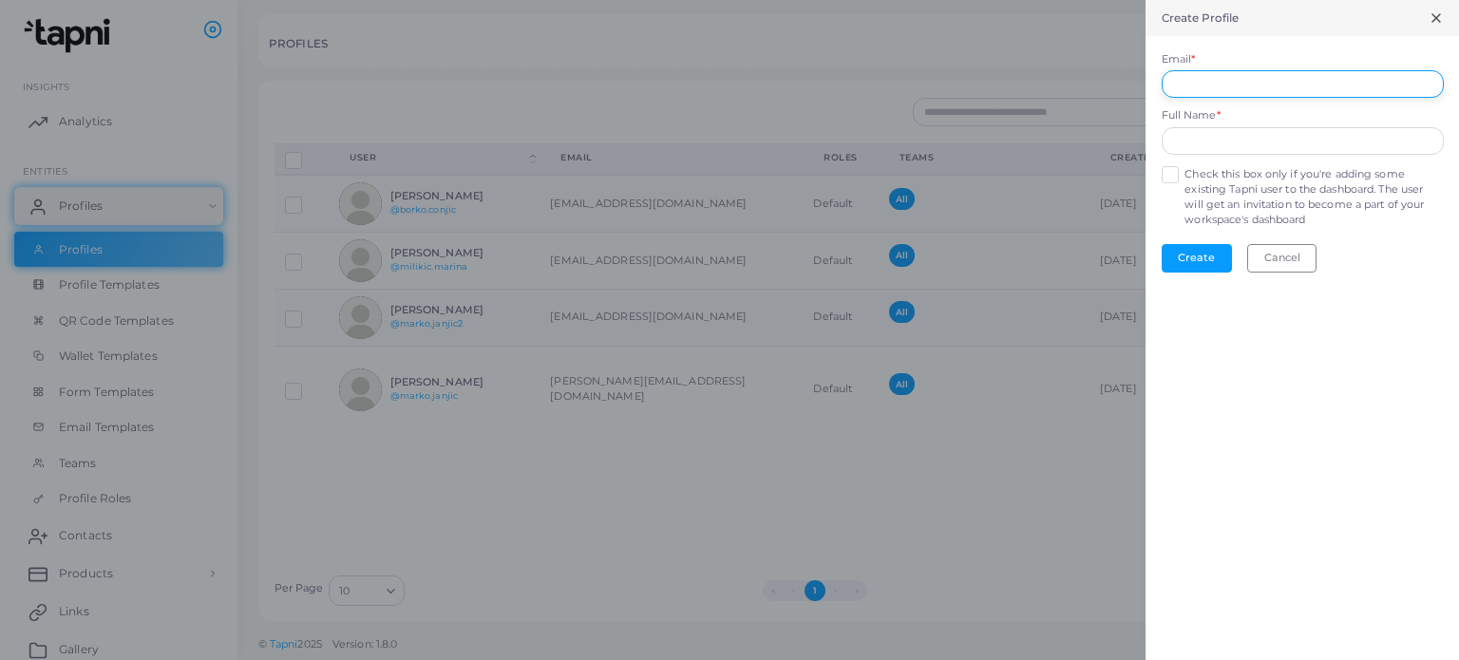
click at [1322, 83] on input "Email *" at bounding box center [1302, 84] width 282 height 28
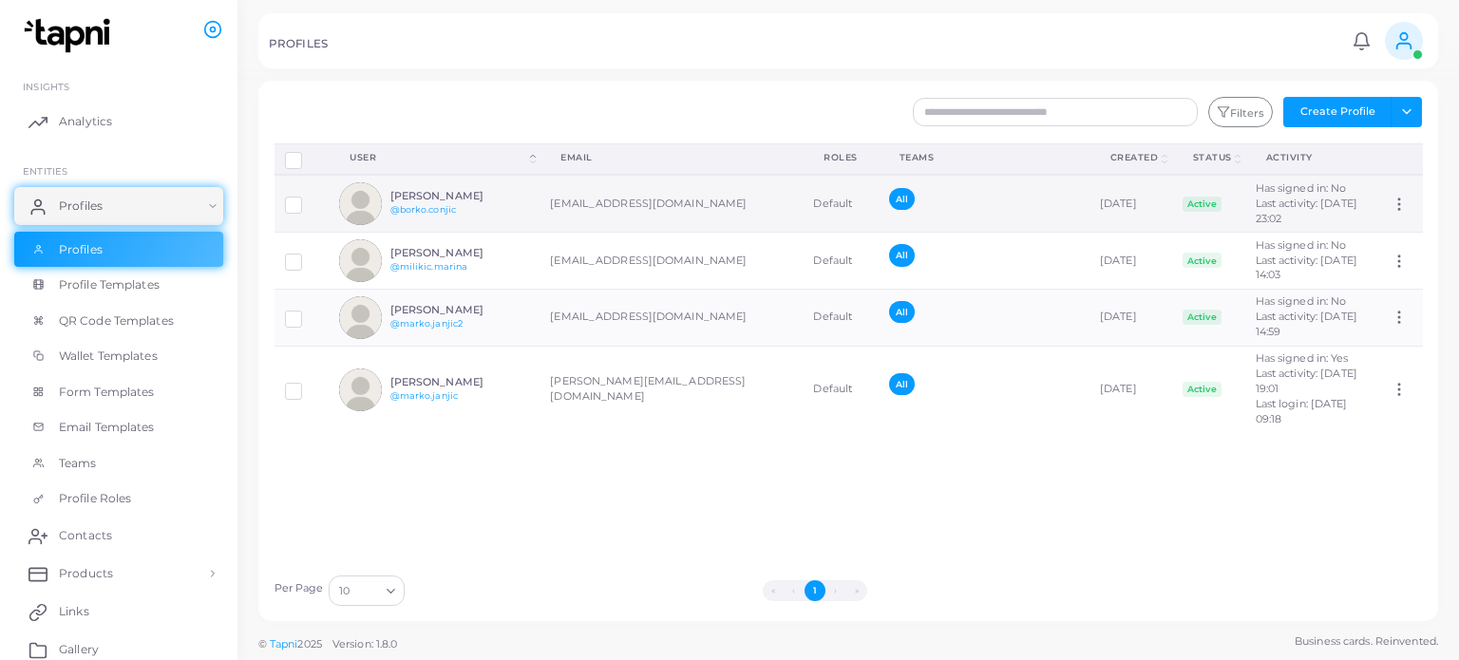
click at [1390, 200] on icon at bounding box center [1398, 204] width 17 height 17
click at [120, 116] on link "Analytics" at bounding box center [118, 122] width 209 height 38
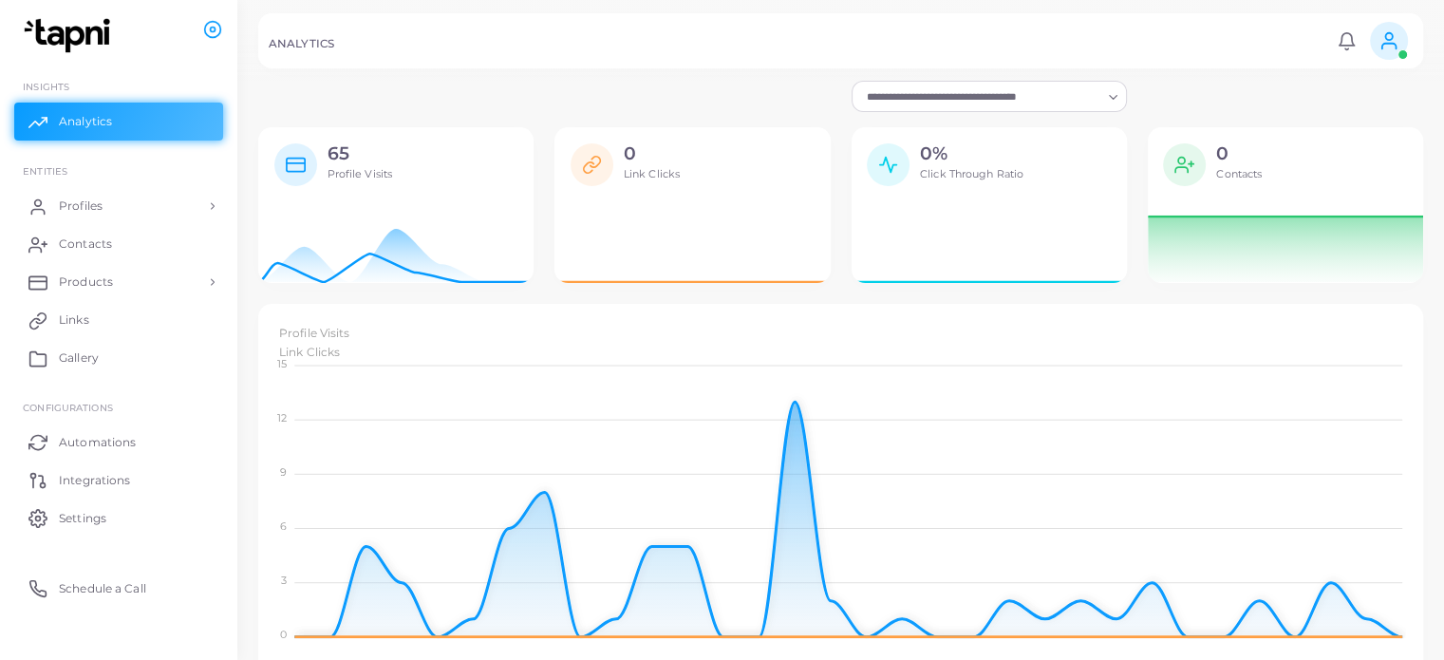
scroll to position [15, 15]
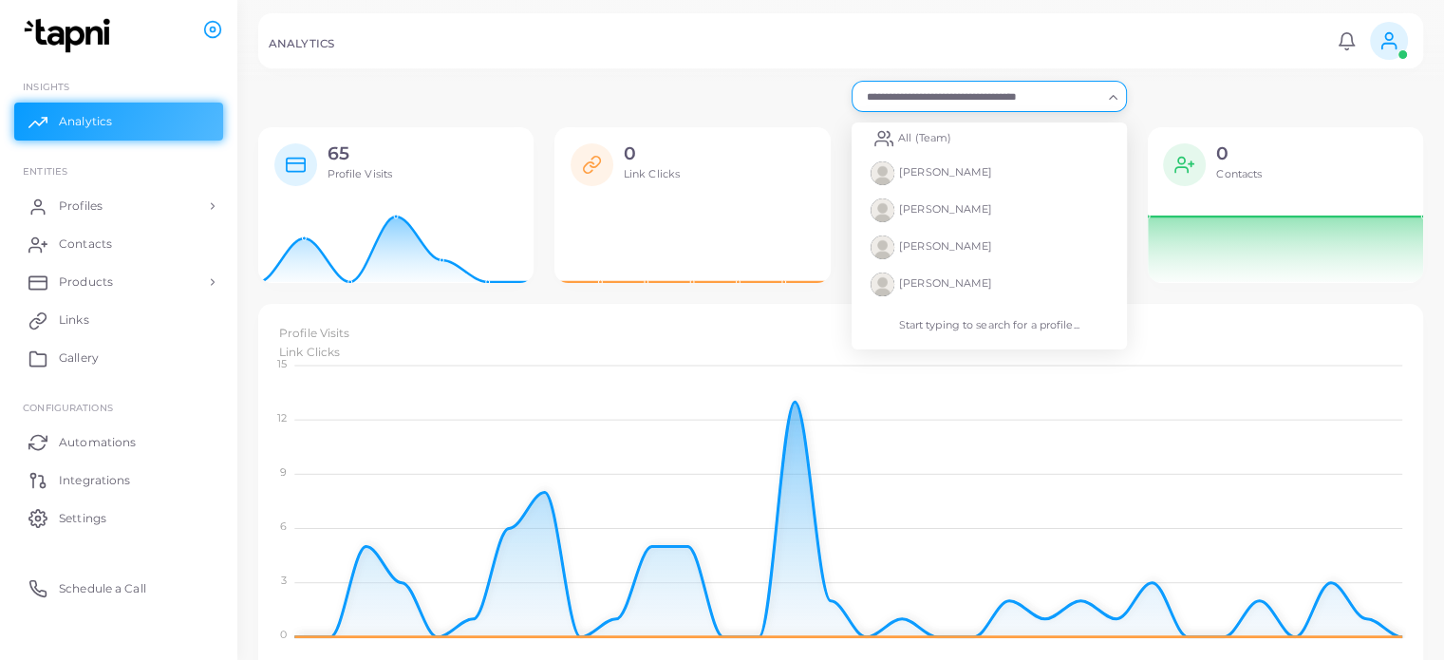
click at [1109, 104] on div "Loading..." at bounding box center [1114, 95] width 23 height 25
click at [994, 136] on li "All (Team)" at bounding box center [989, 139] width 275 height 32
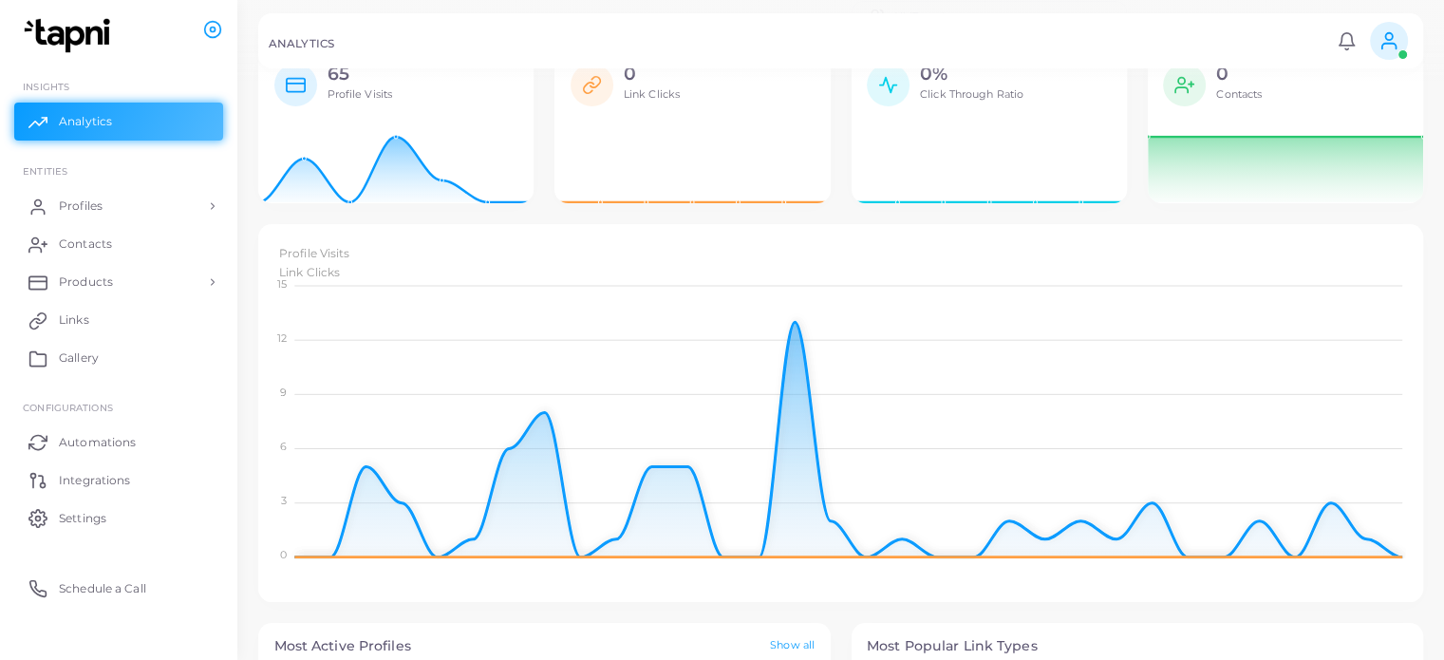
scroll to position [0, 0]
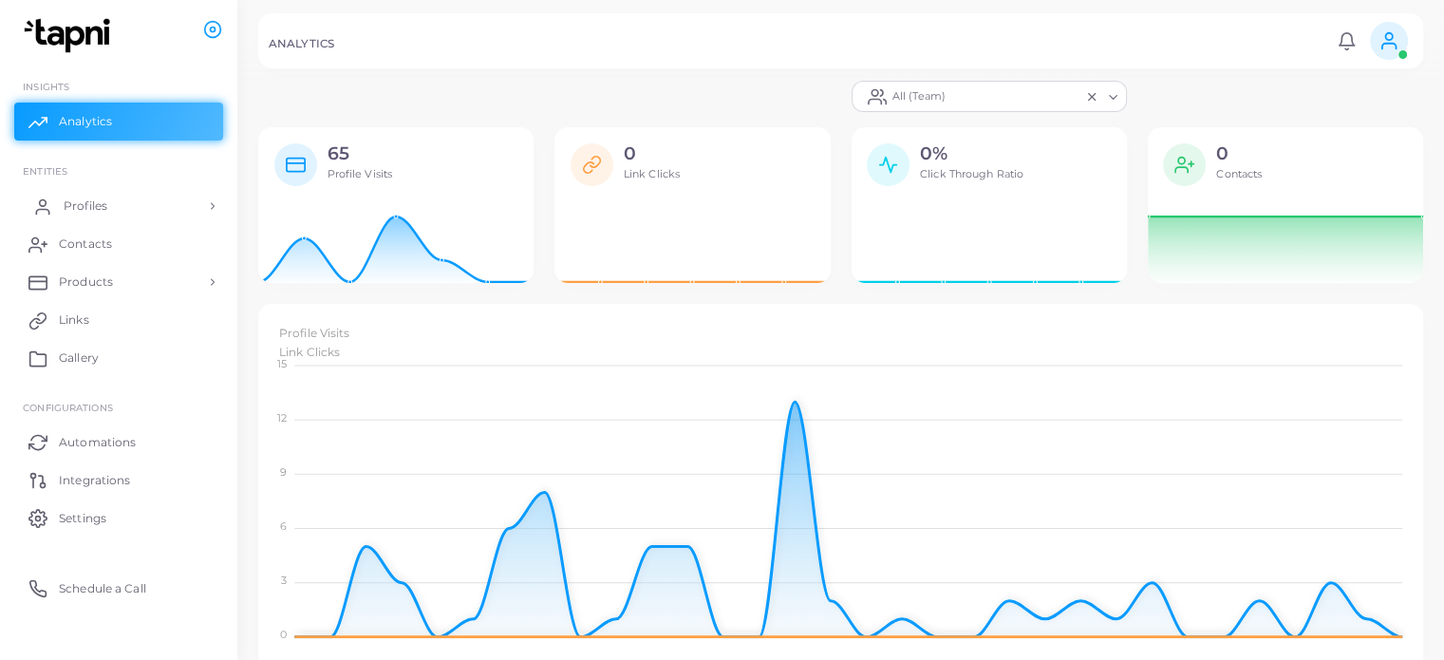
click at [153, 202] on link "Profiles" at bounding box center [118, 206] width 209 height 38
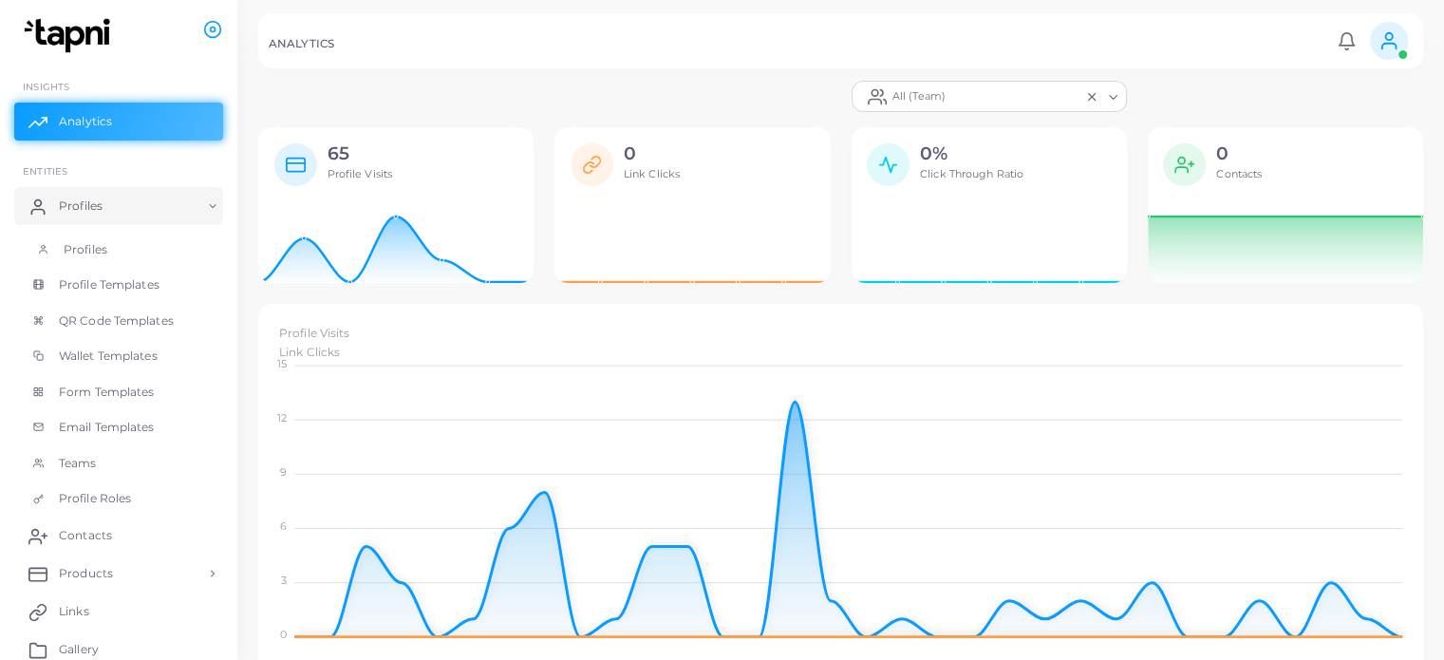
click at [93, 253] on span "Profiles" at bounding box center [86, 249] width 44 height 17
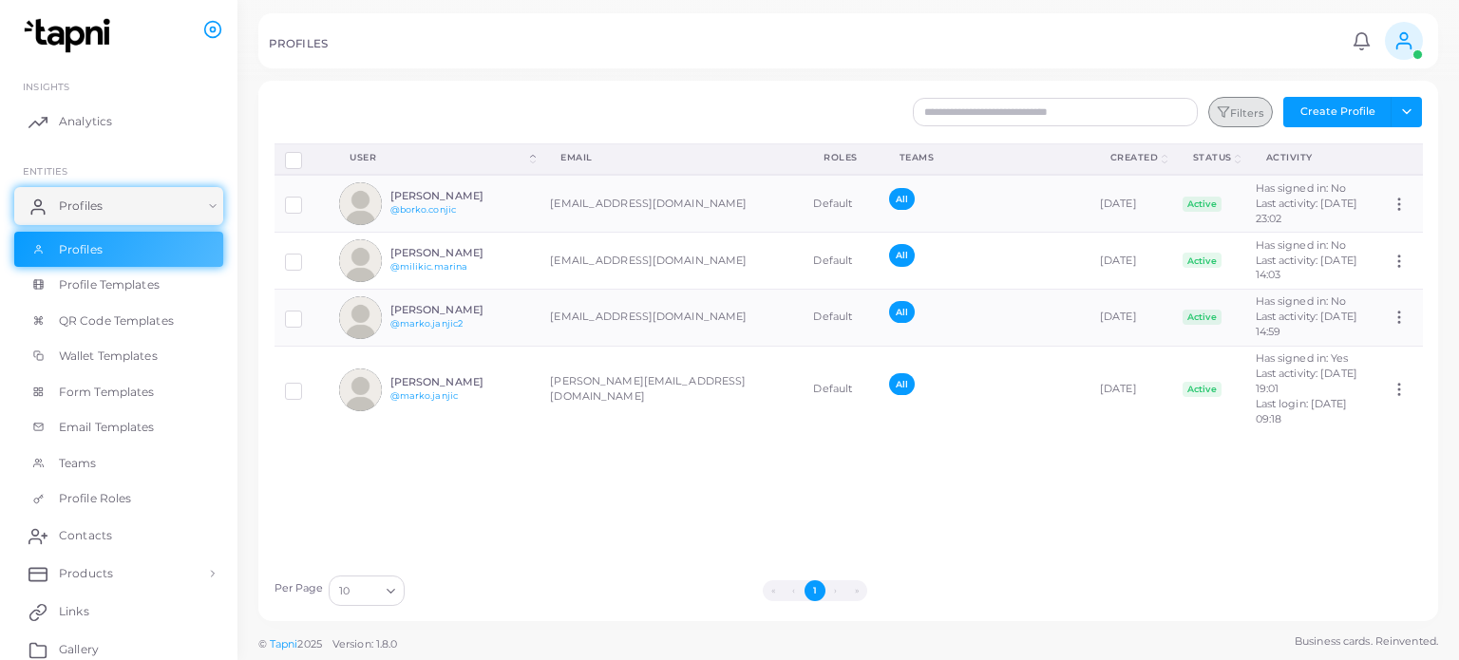
click at [1244, 104] on button "Filters" at bounding box center [1240, 112] width 65 height 30
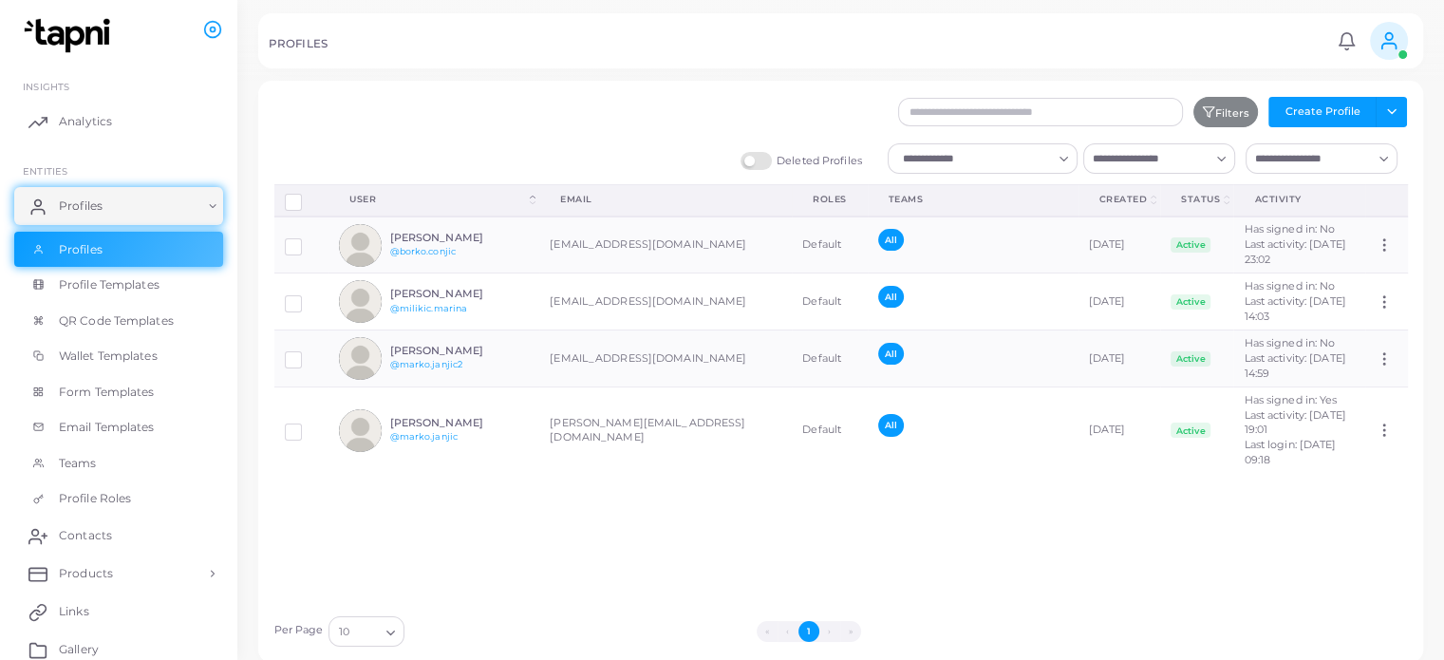
click at [755, 160] on label "Deleted Profiles" at bounding box center [802, 161] width 122 height 18
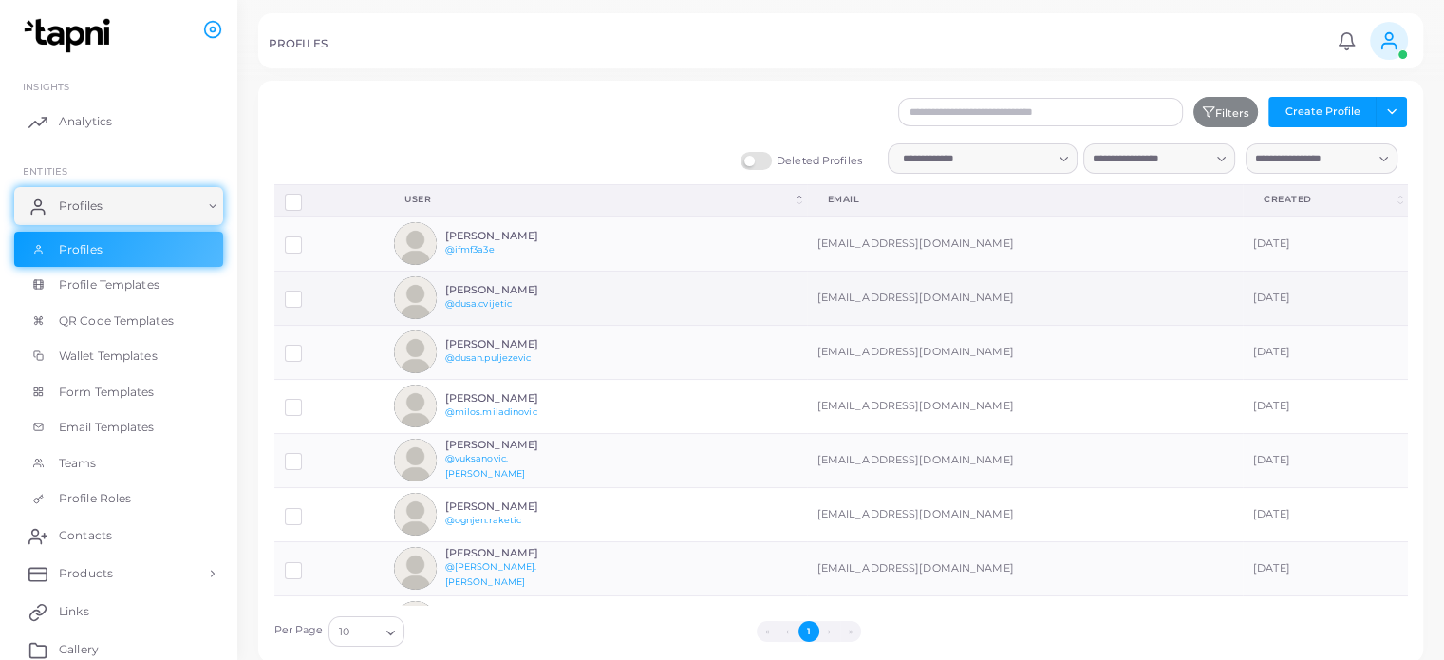
click at [308, 292] on label at bounding box center [308, 292] width 0 height 0
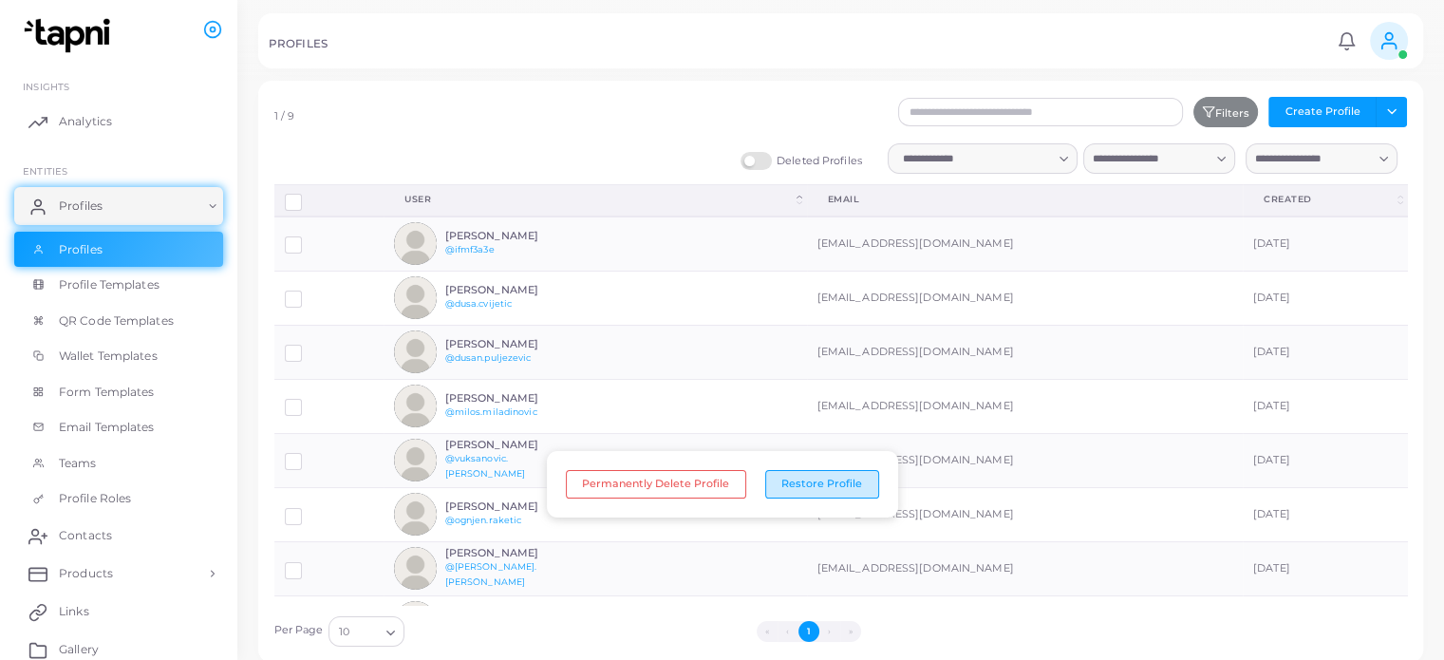
click at [834, 481] on button "Restore Profile" at bounding box center [822, 484] width 114 height 28
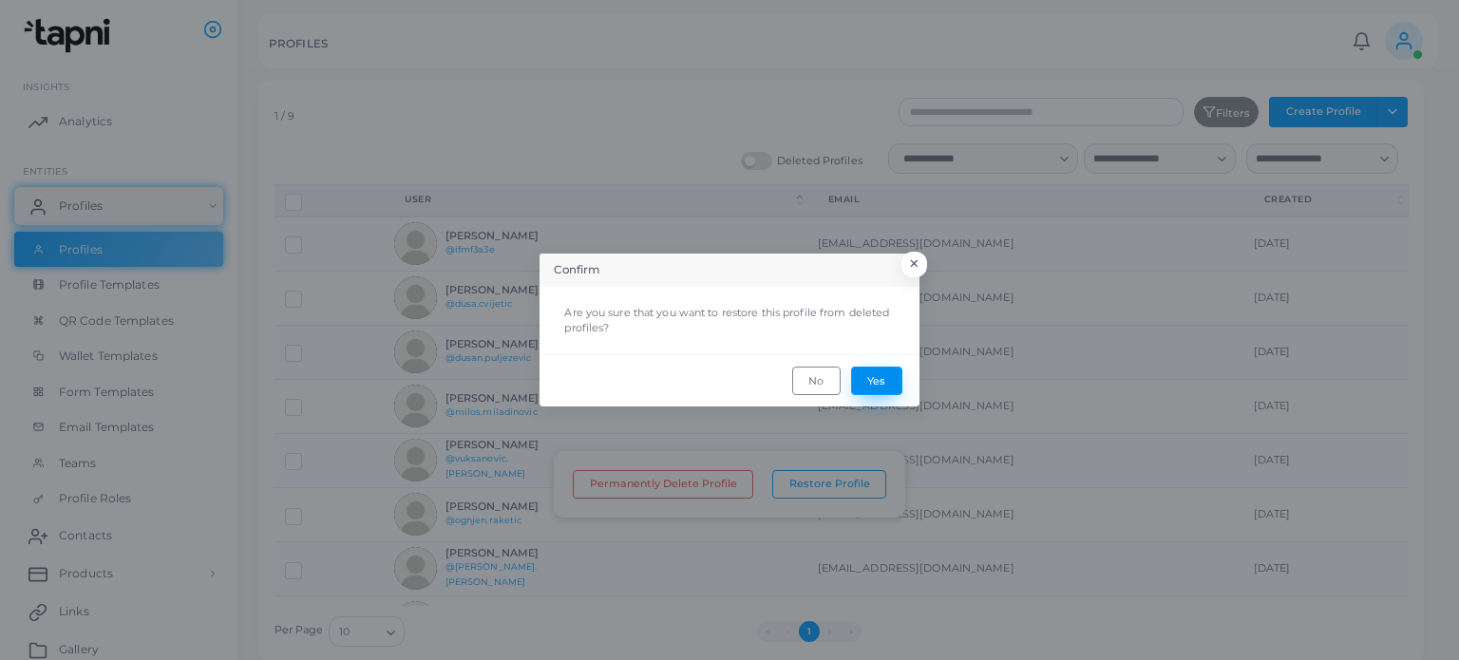
click at [872, 382] on button "Yes" at bounding box center [876, 381] width 51 height 28
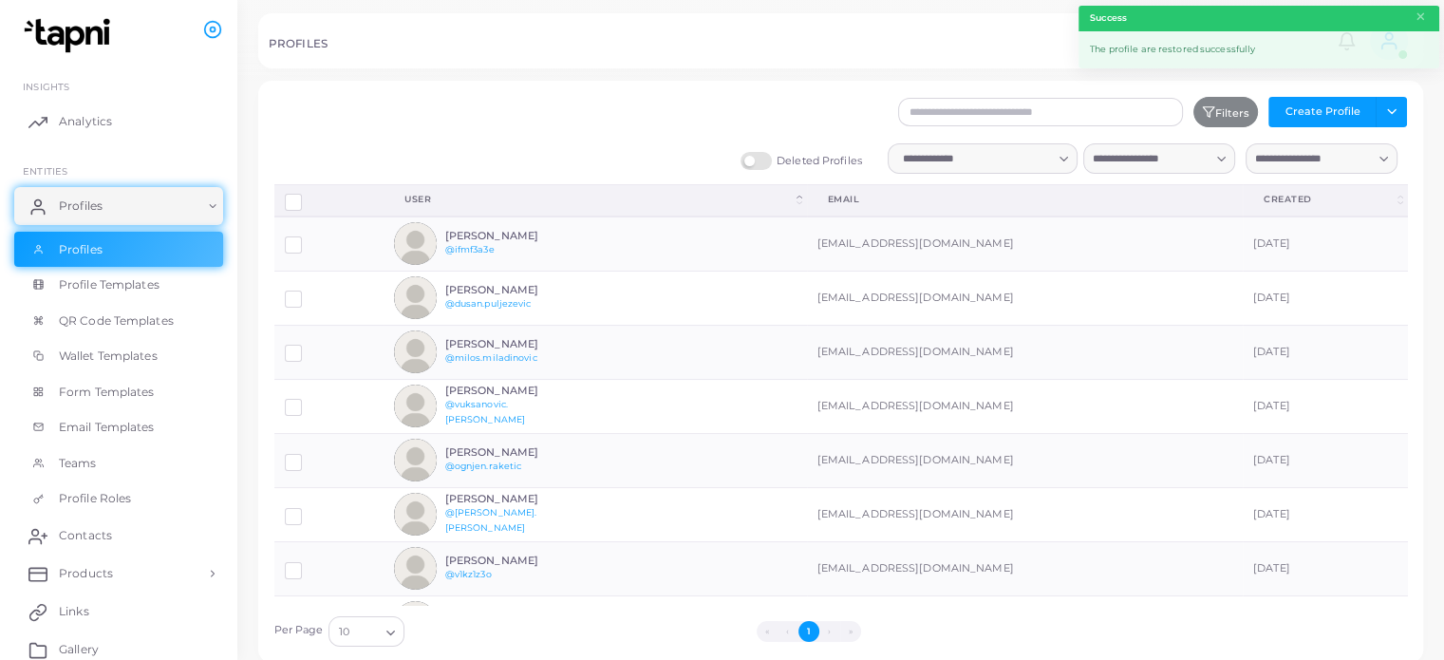
click at [281, 208] on th "Row-selection" at bounding box center [329, 199] width 110 height 31
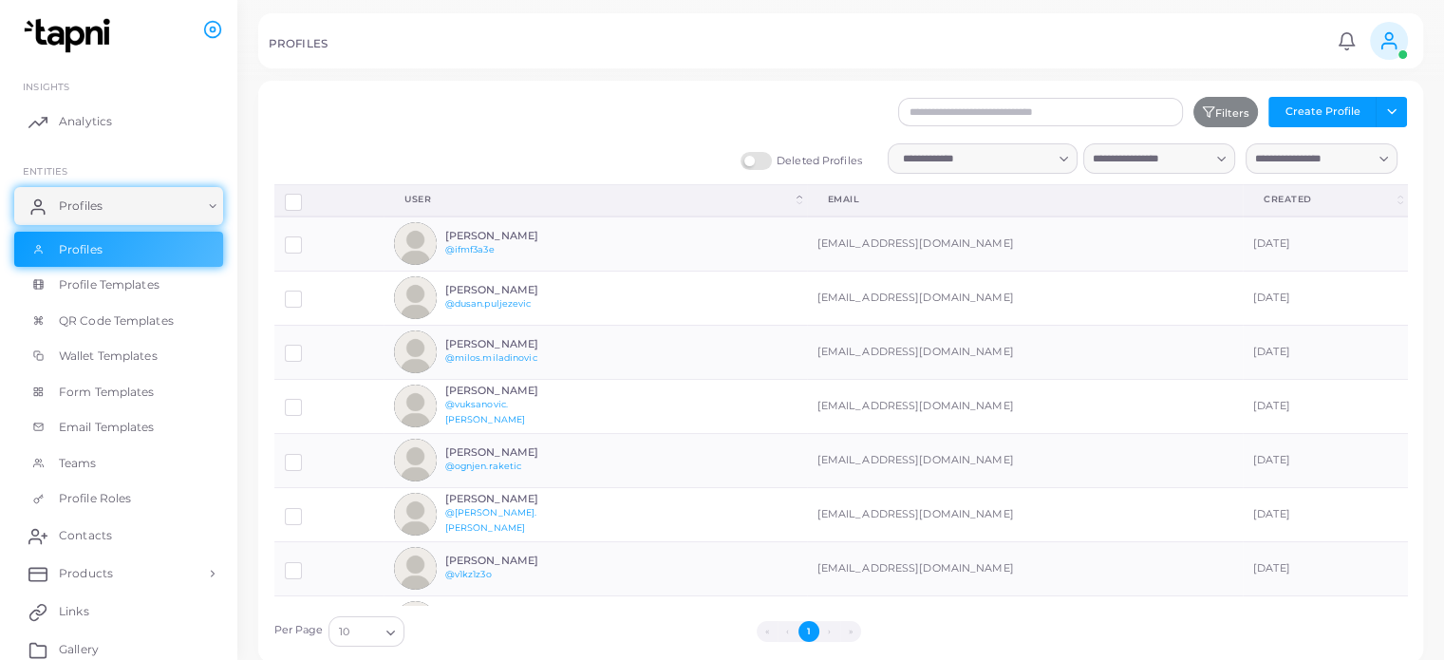
click at [308, 195] on label "Row-selection" at bounding box center [308, 195] width 0 height 0
click at [308, 238] on label at bounding box center [308, 238] width 0 height 0
click at [823, 487] on button "Restore Profiles" at bounding box center [825, 484] width 120 height 28
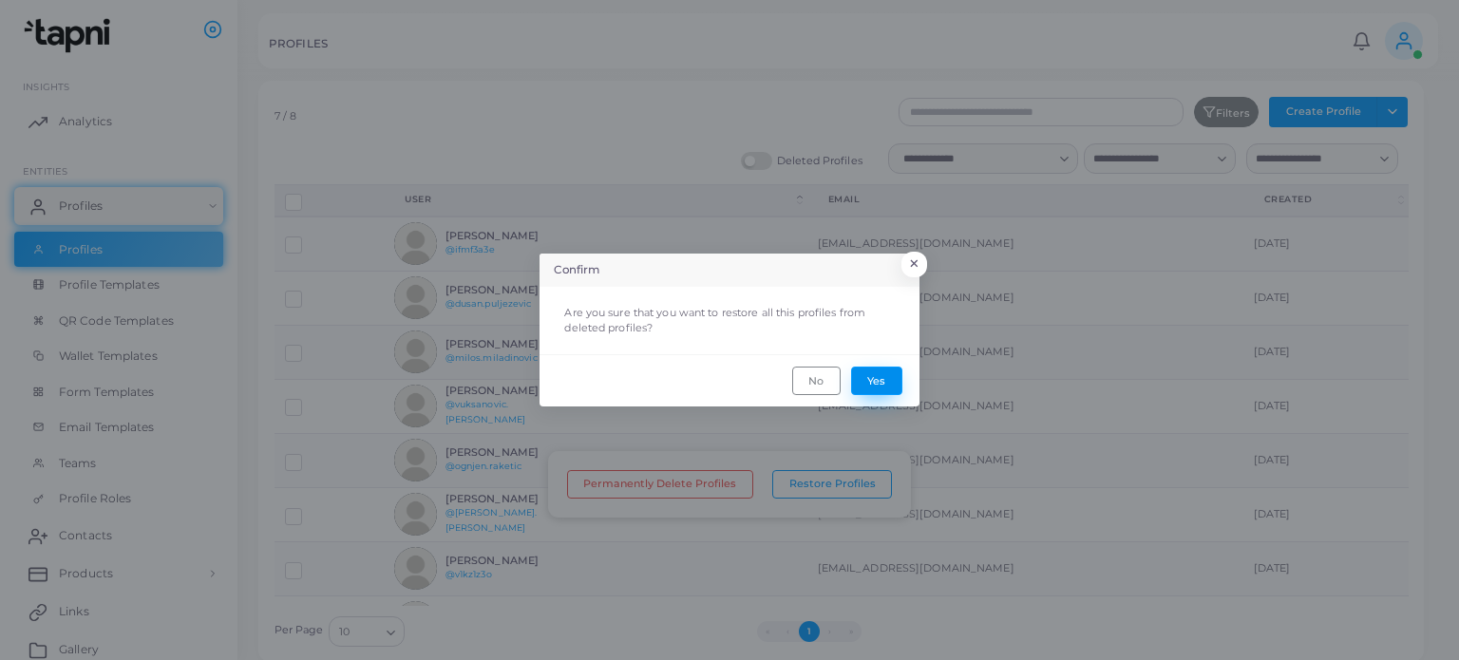
click at [880, 368] on button "Yes" at bounding box center [876, 381] width 51 height 28
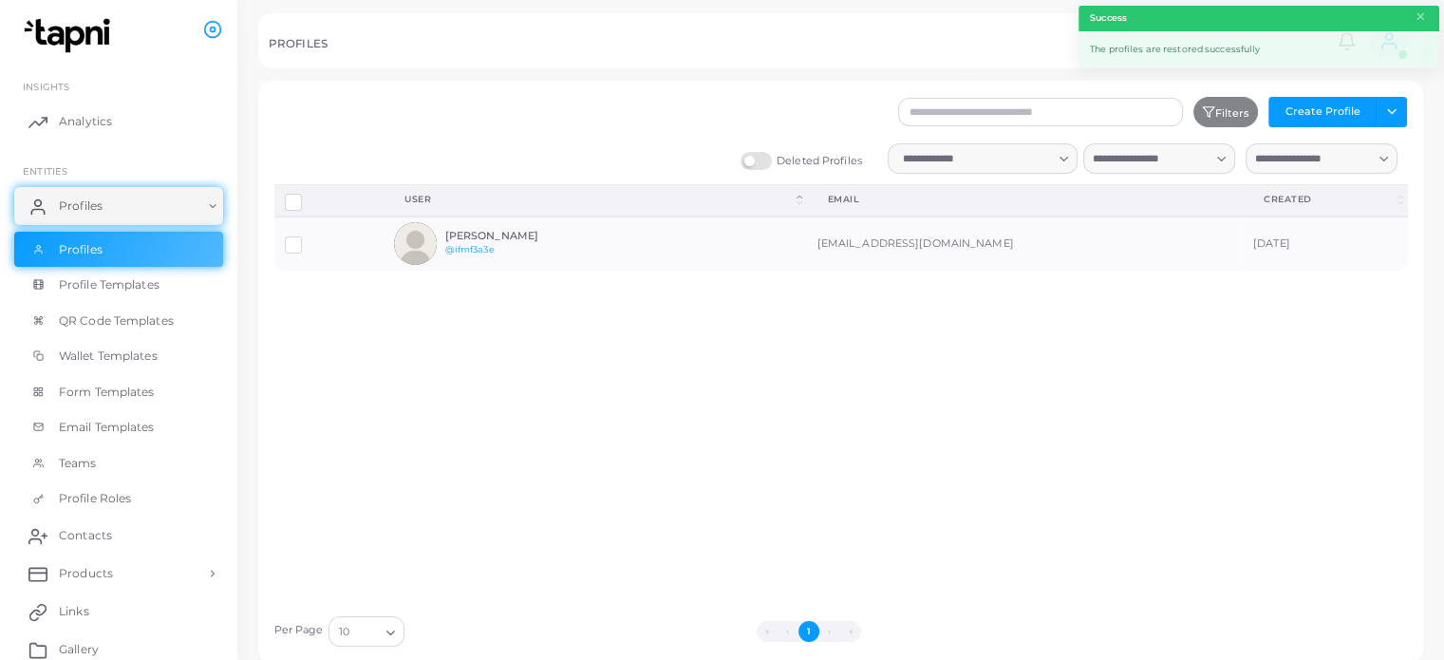
click at [764, 161] on label "Deleted Profiles" at bounding box center [802, 161] width 122 height 18
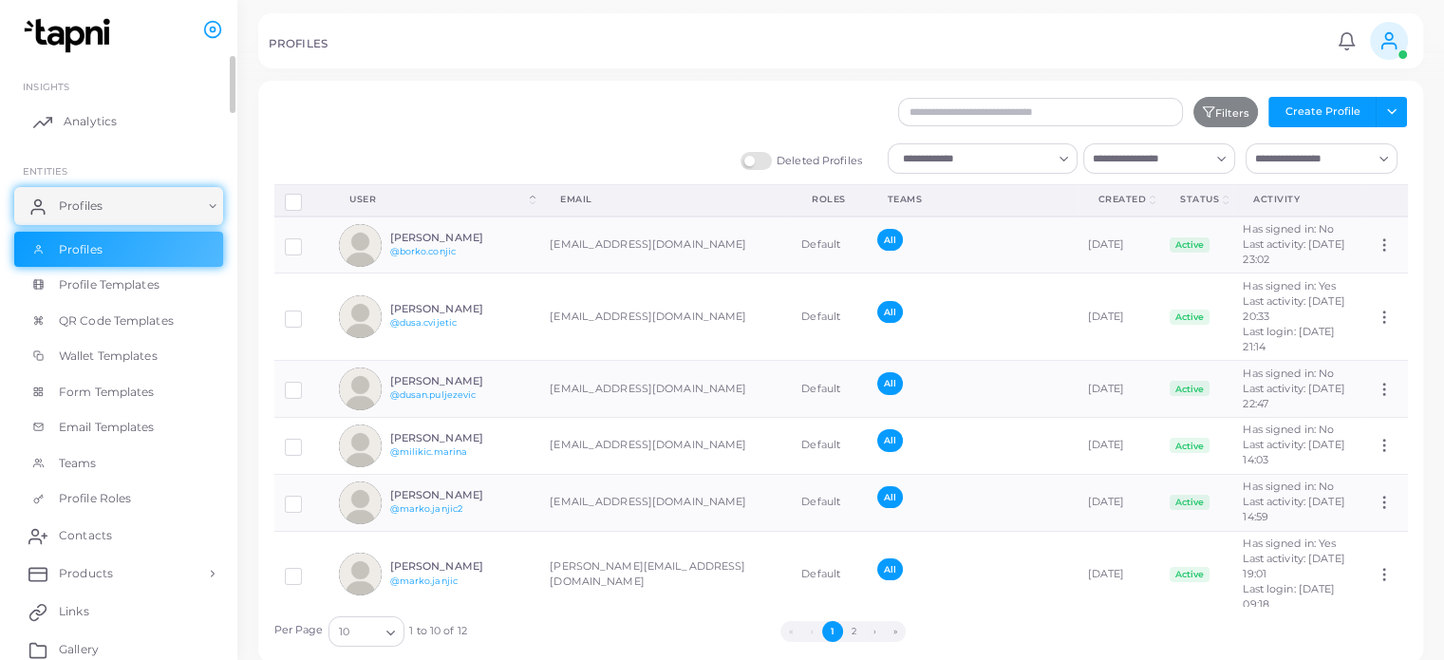
click at [92, 125] on span "Analytics" at bounding box center [90, 121] width 53 height 17
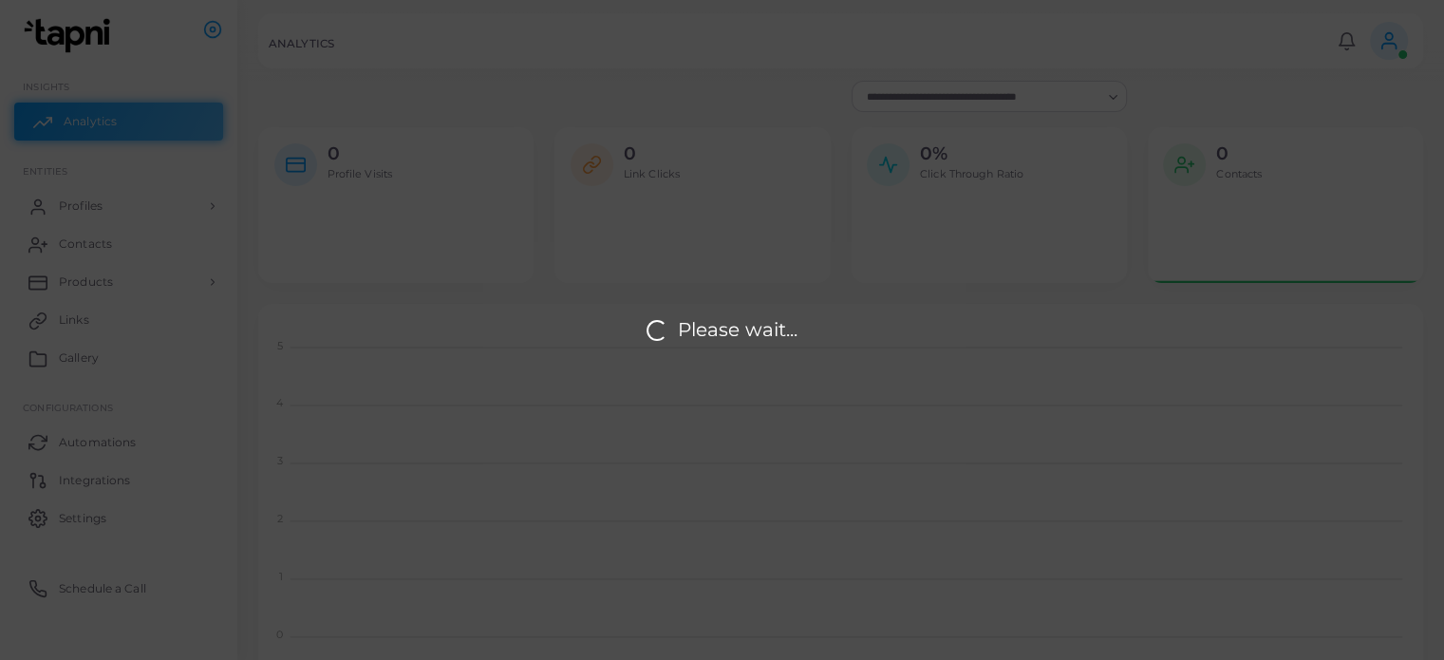
scroll to position [363, 1150]
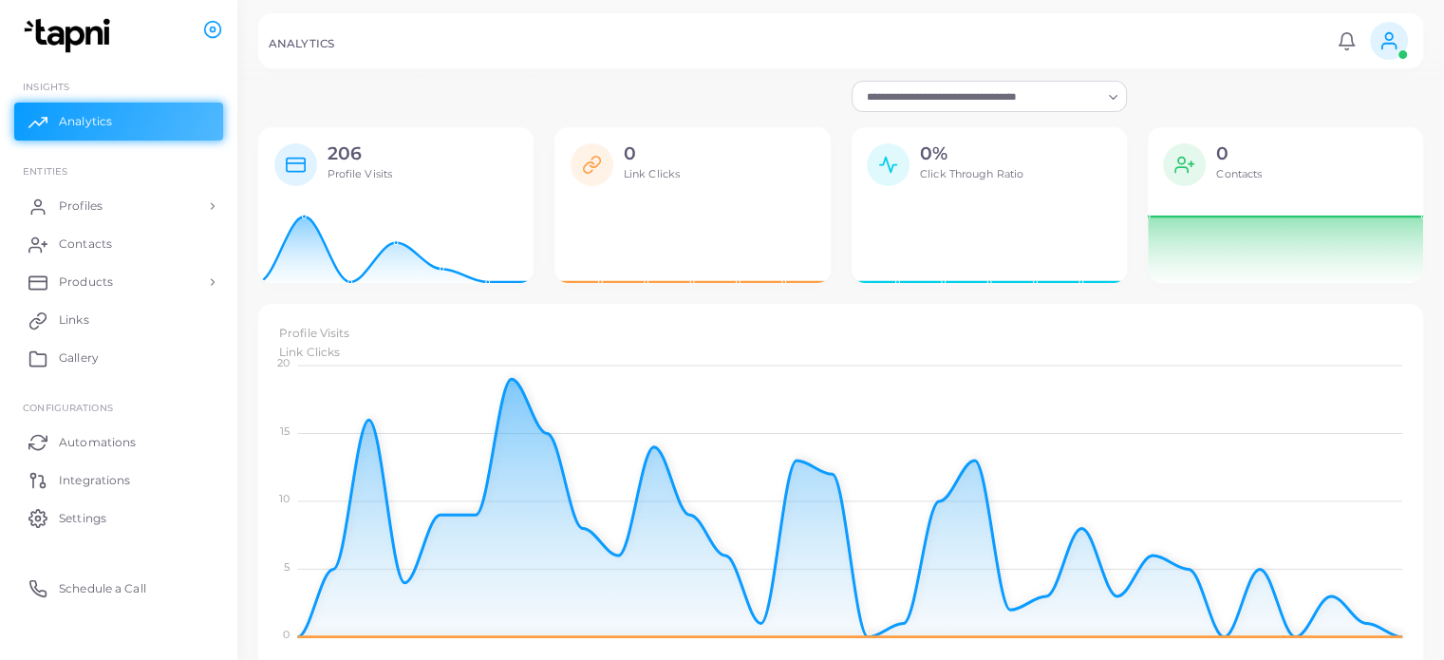
click at [1067, 93] on input "Search for option" at bounding box center [980, 96] width 241 height 21
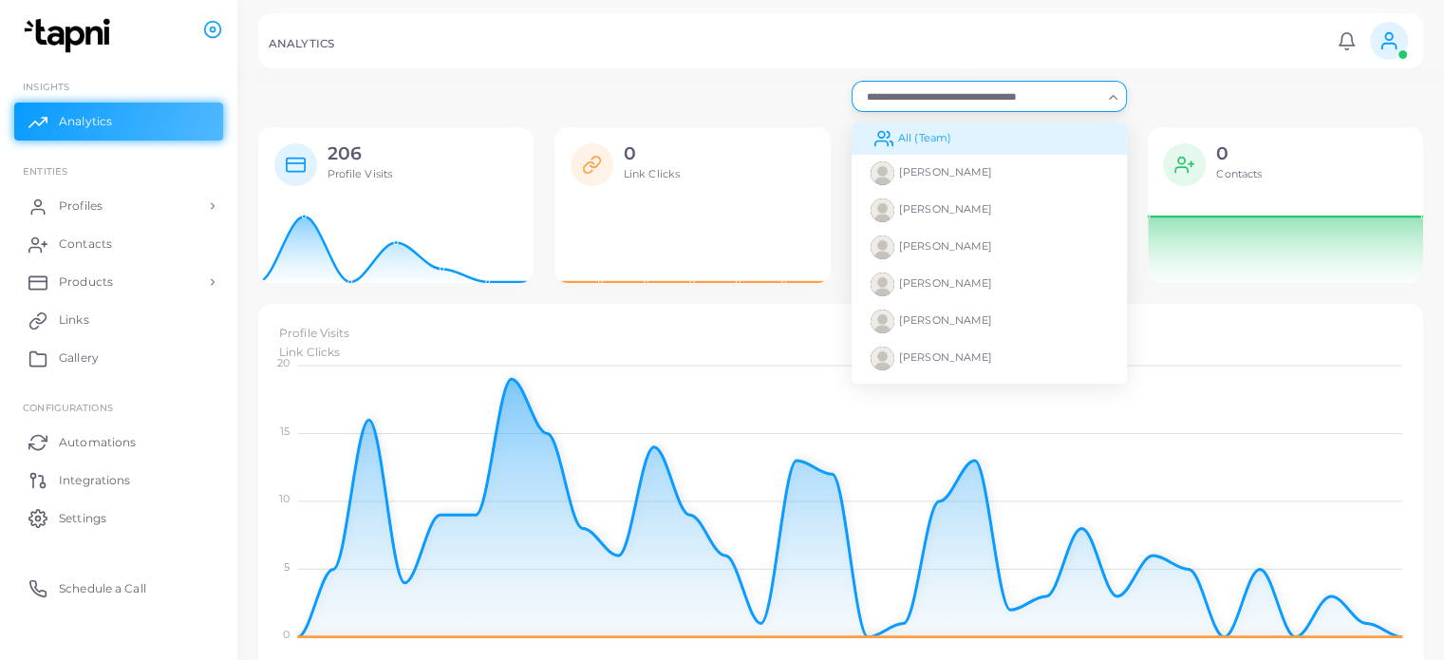
click at [962, 133] on li "All (Team)" at bounding box center [989, 139] width 275 height 32
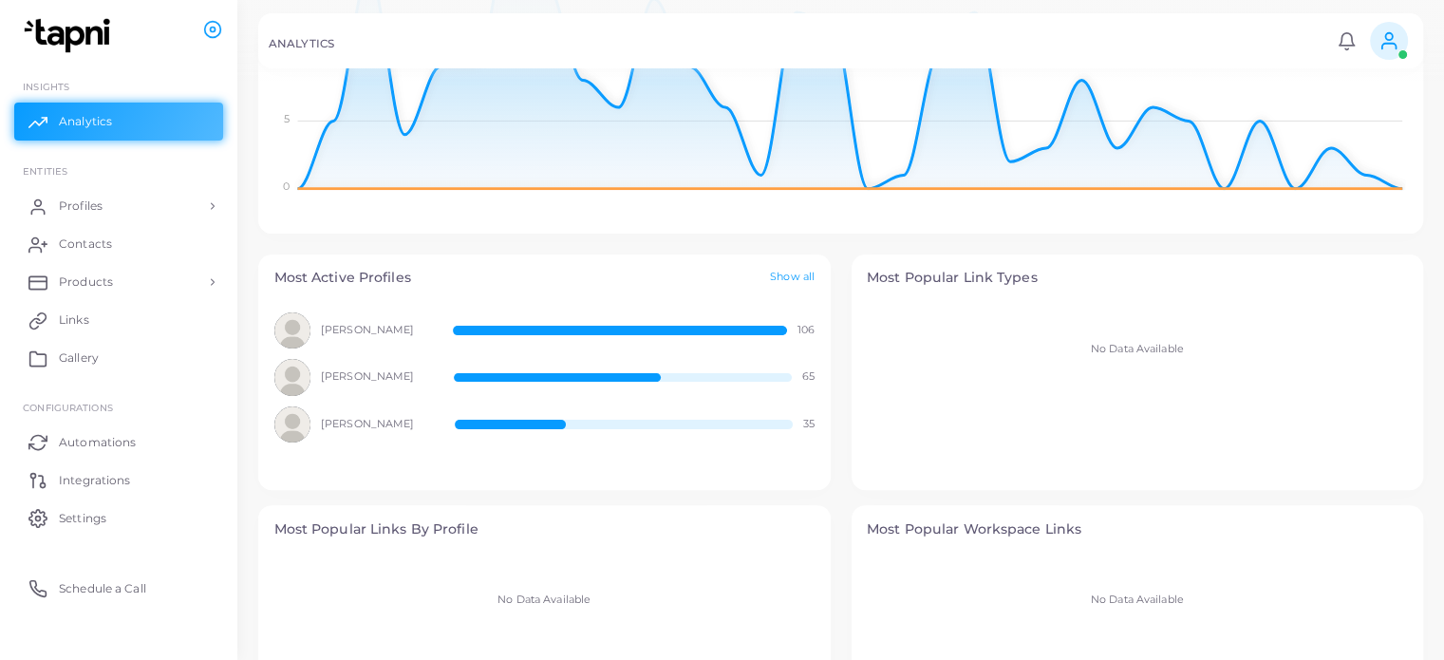
scroll to position [522, 0]
